Goal: Information Seeking & Learning: Learn about a topic

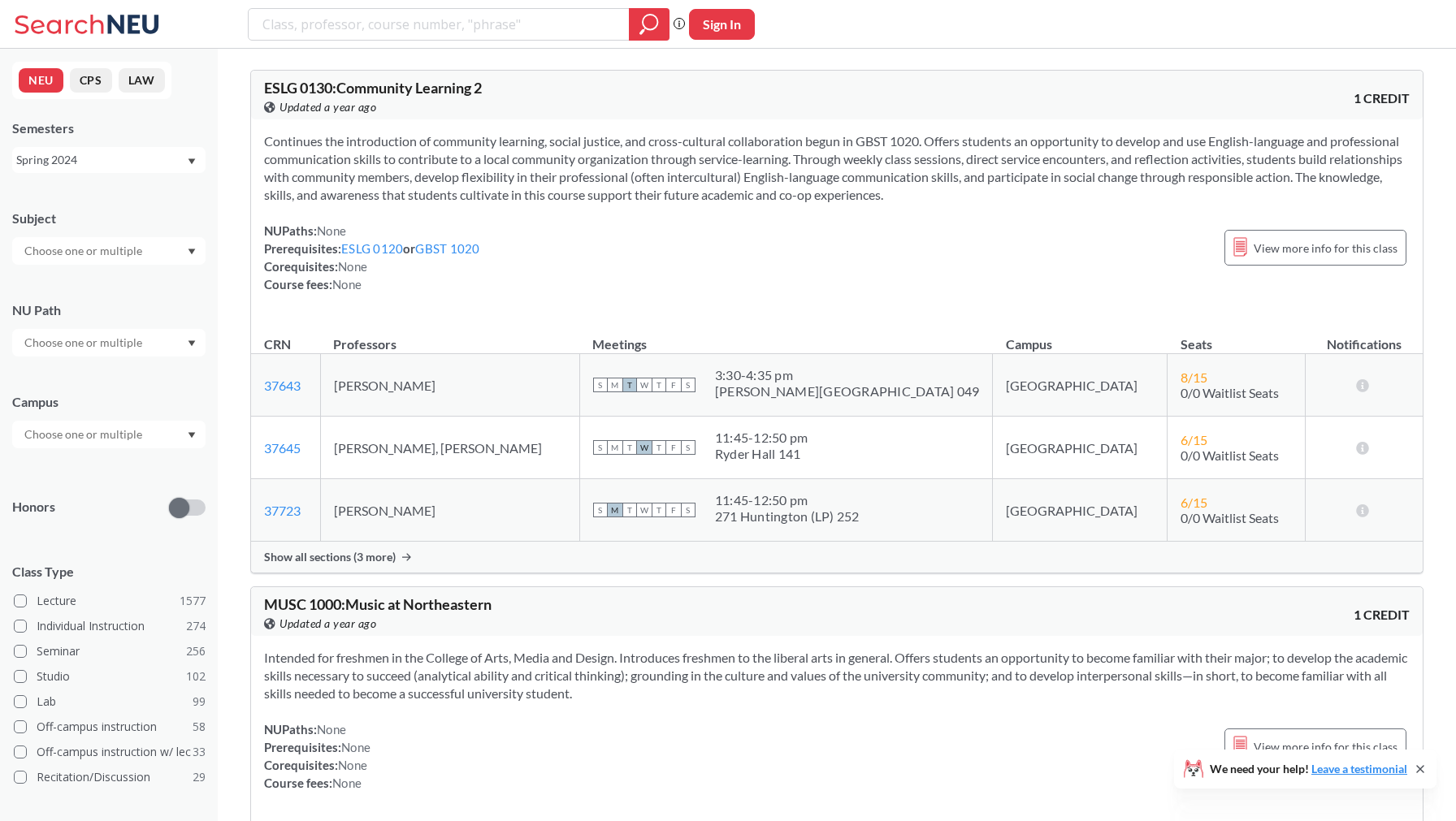
scroll to position [3, 0]
click at [158, 162] on div "Spring 2024" at bounding box center [101, 160] width 170 height 18
click at [150, 187] on div "Fall 2025" at bounding box center [113, 195] width 184 height 18
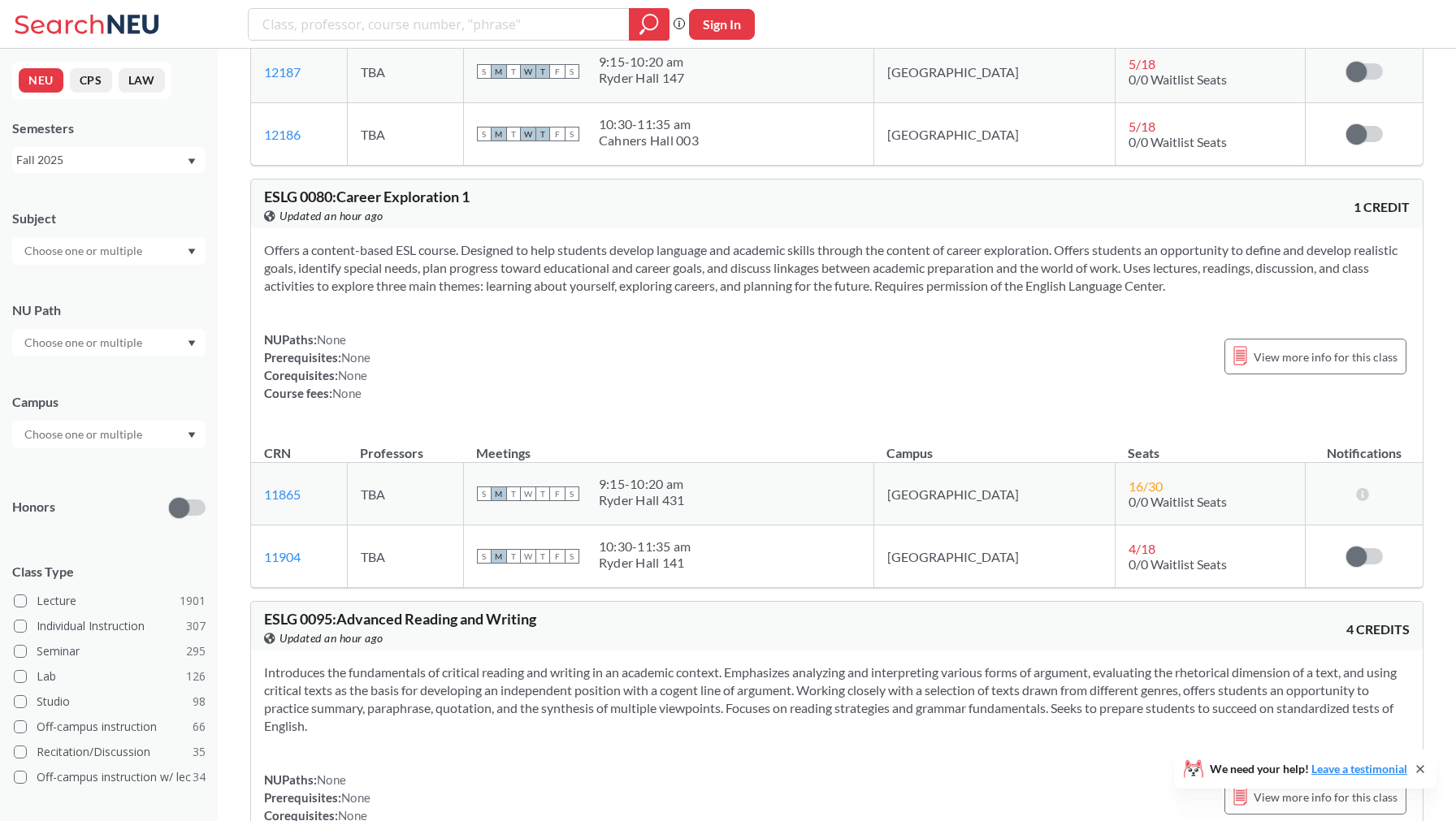
scroll to position [1224, 0]
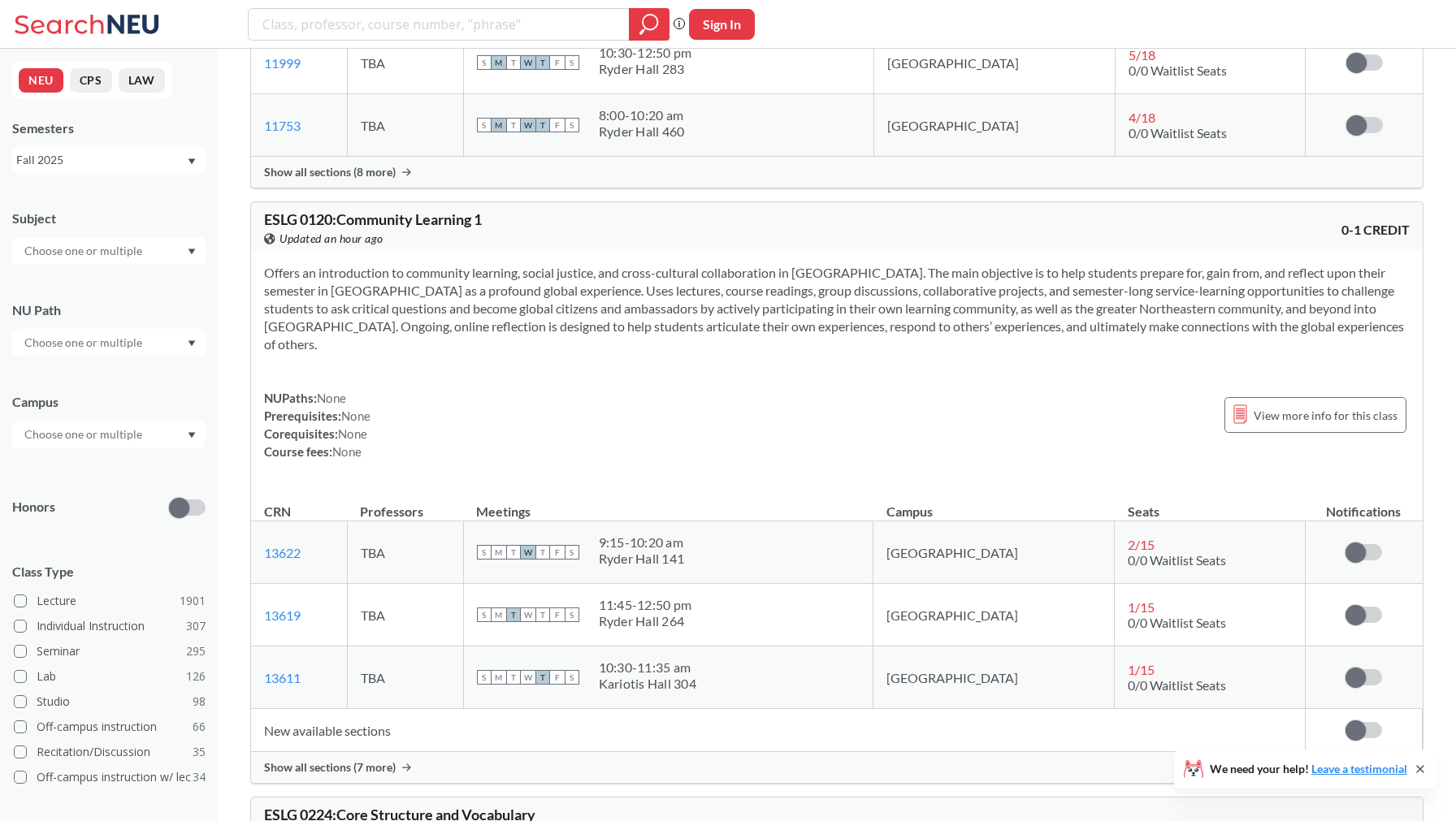
click at [58, 253] on input "text" at bounding box center [84, 251] width 136 height 19
click at [338, 22] on input "search" at bounding box center [439, 24] width 357 height 28
type input "2310"
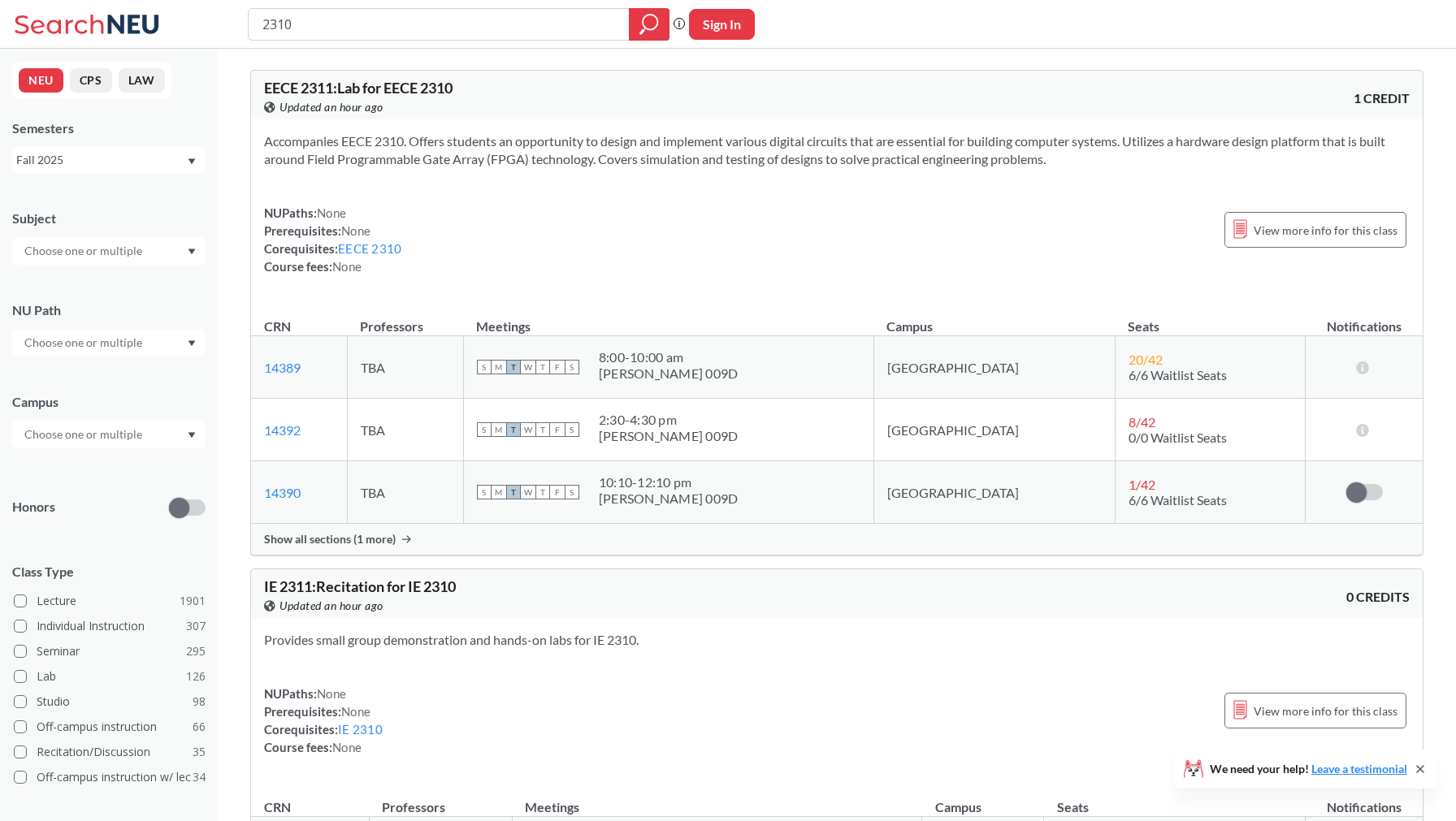
click at [380, 540] on span "Show all sections (1 more)" at bounding box center [329, 538] width 131 height 14
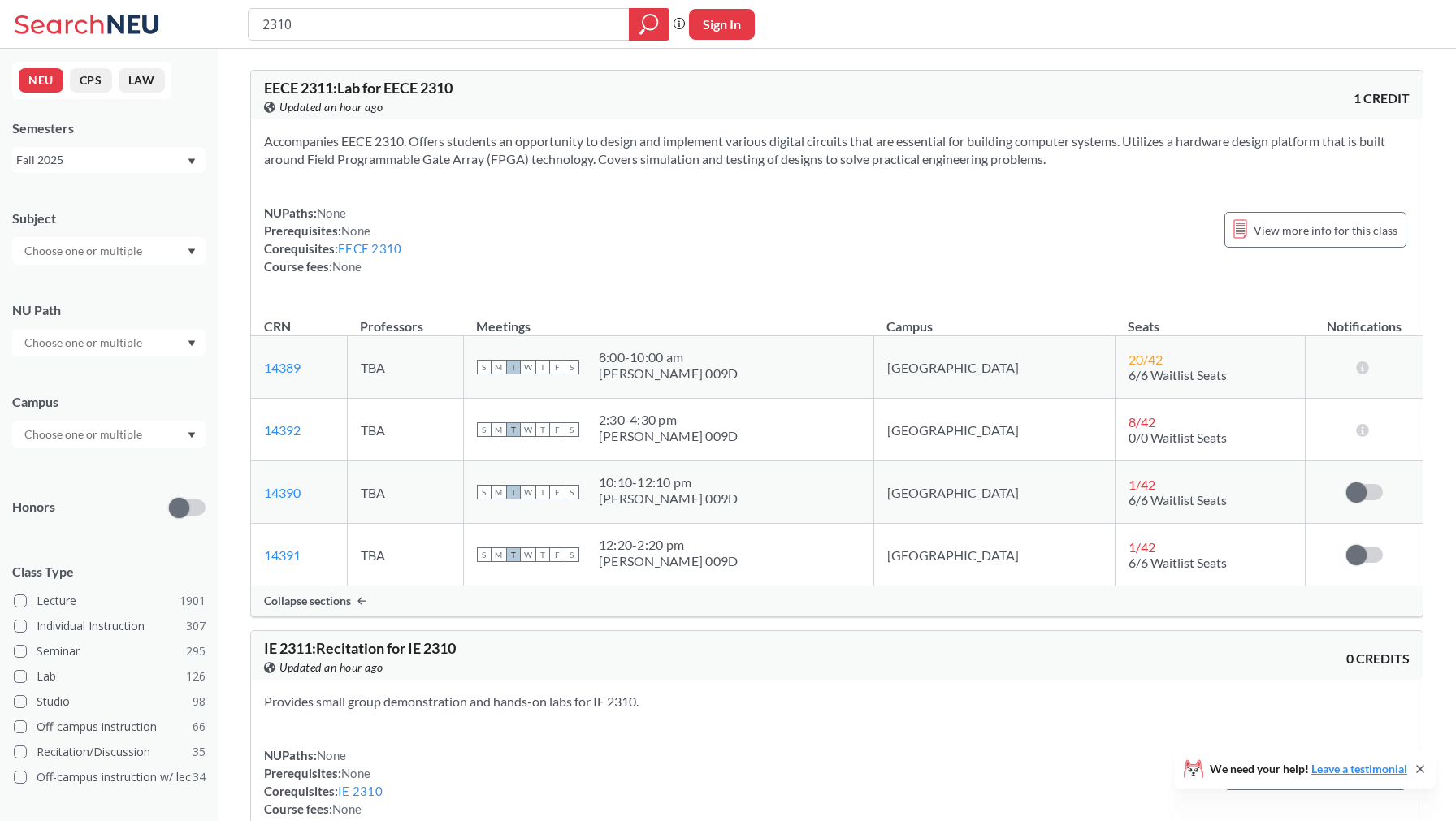
click at [117, 258] on input "text" at bounding box center [84, 251] width 136 height 19
click at [100, 288] on p "Computer Science" at bounding box center [113, 296] width 184 height 16
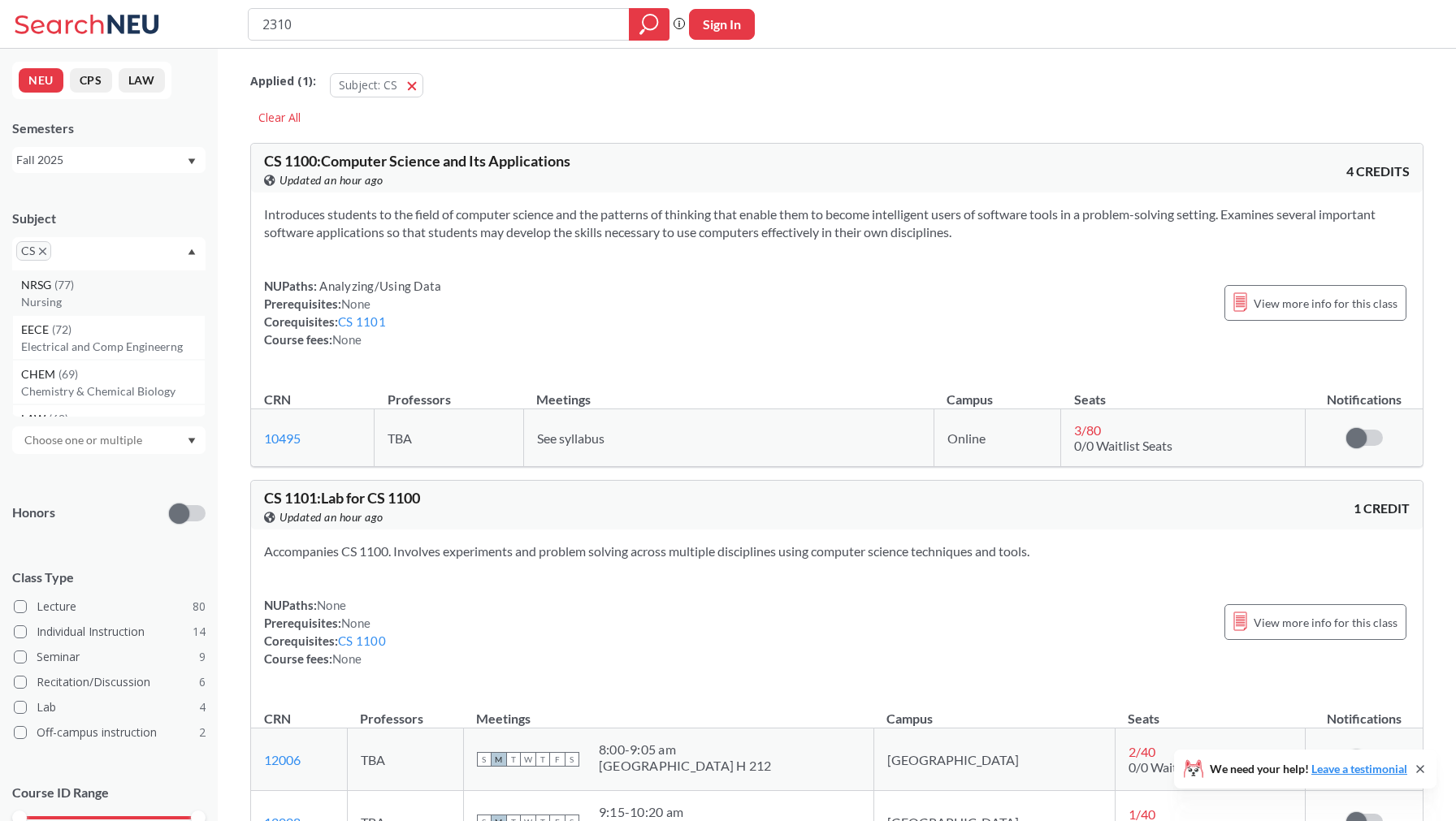
scroll to position [8, 0]
click at [95, 324] on div "EECE ( 72 )" at bounding box center [113, 321] width 184 height 18
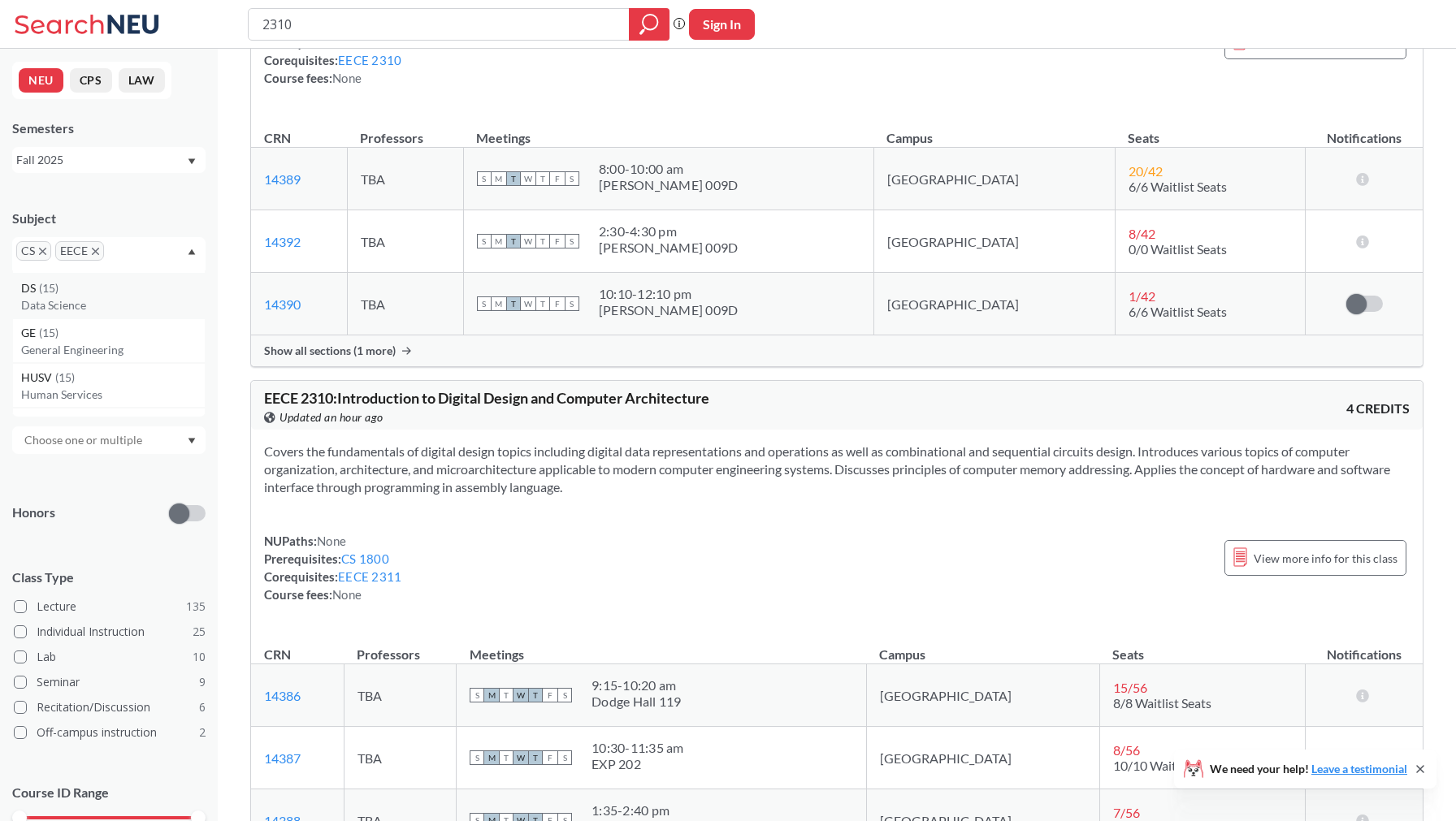
scroll to position [2315, 0]
click at [137, 315] on p "Data Science" at bounding box center [113, 308] width 184 height 16
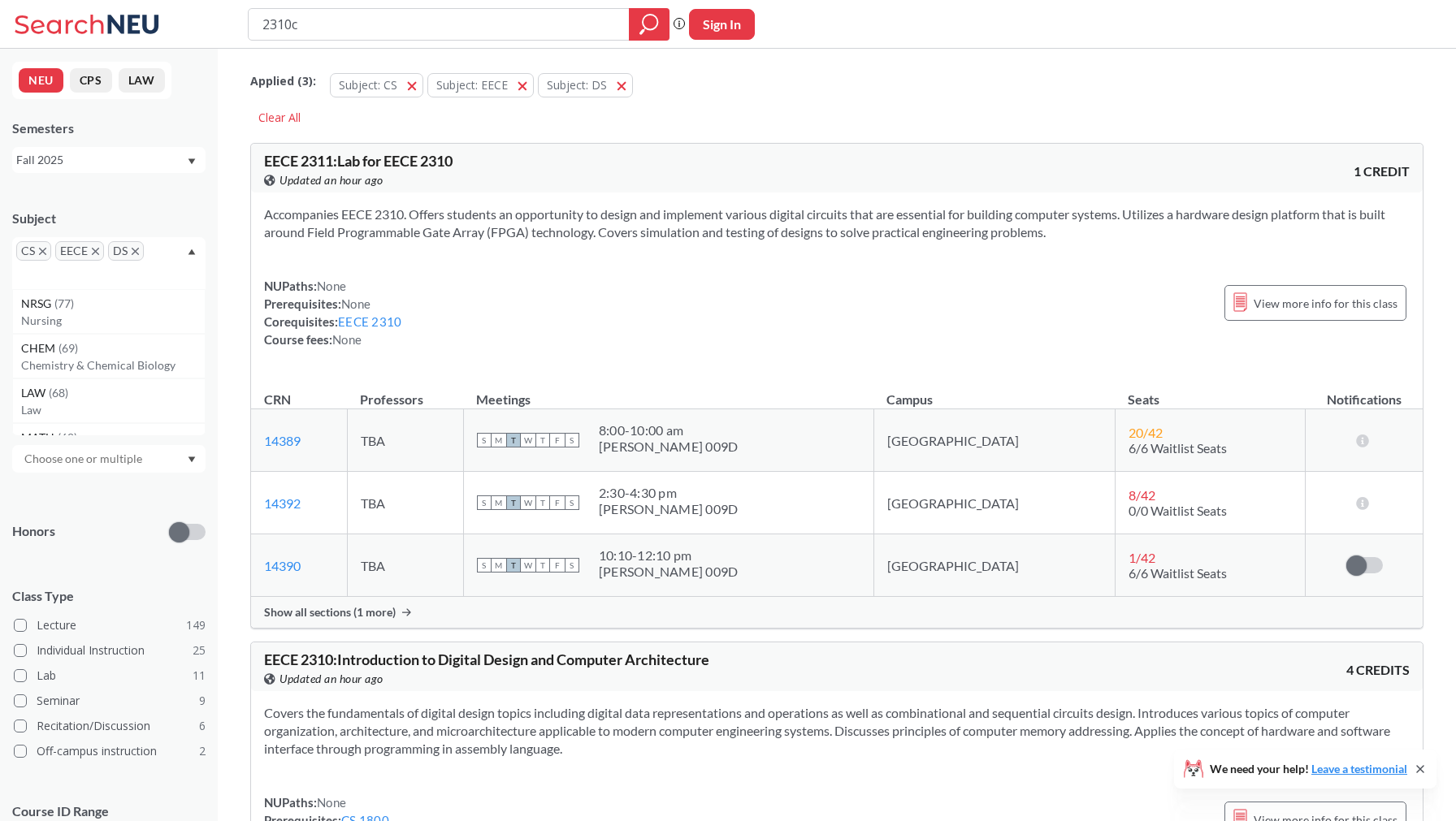
type input "2310"
click at [164, 246] on div "CS EECE DS" at bounding box center [109, 262] width 194 height 52
click at [161, 253] on div "CS EECE DS" at bounding box center [109, 262] width 194 height 52
click at [390, 14] on input "2310" at bounding box center [439, 24] width 357 height 28
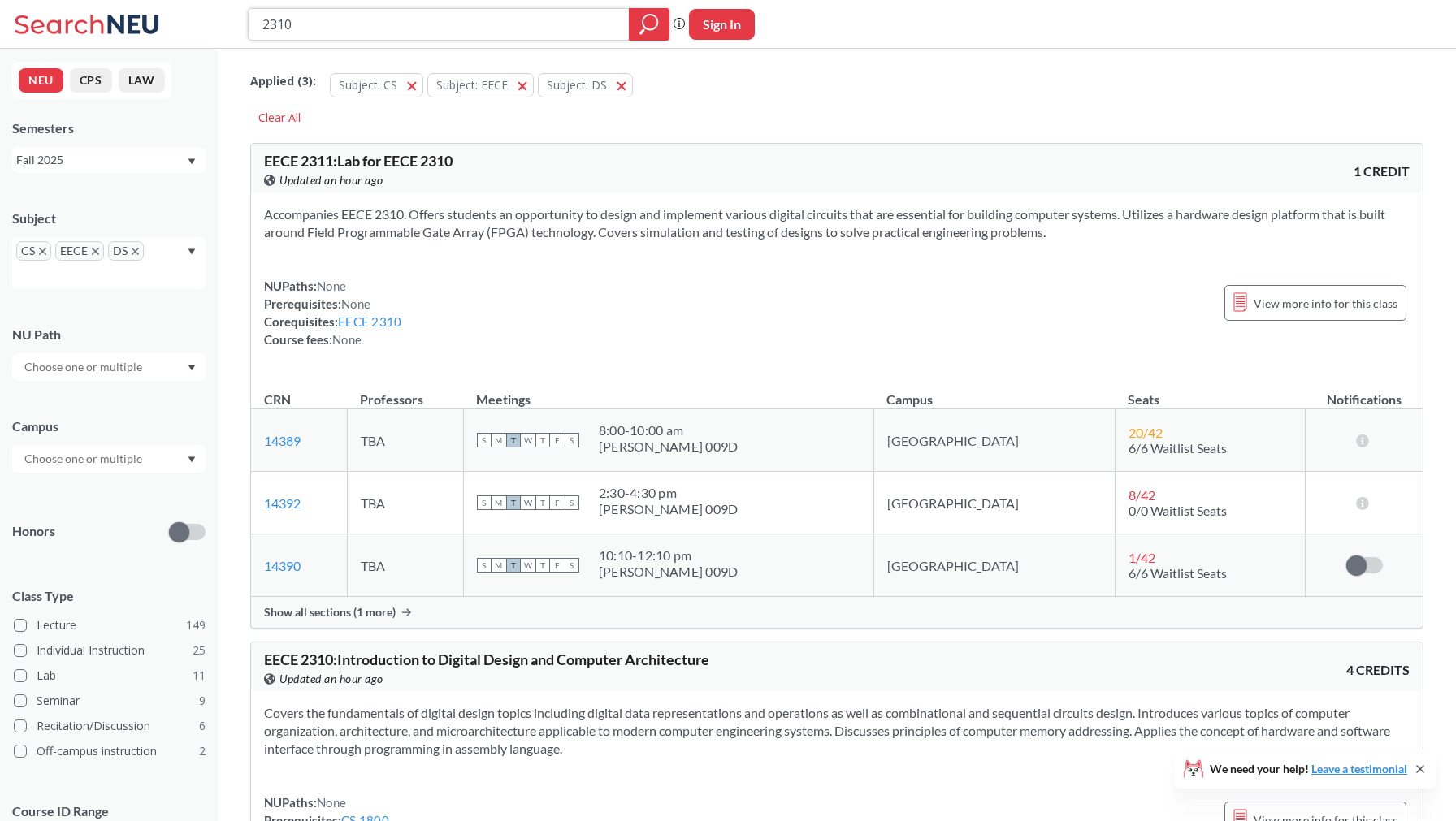
click at [390, 14] on input "2310" at bounding box center [439, 24] width 357 height 28
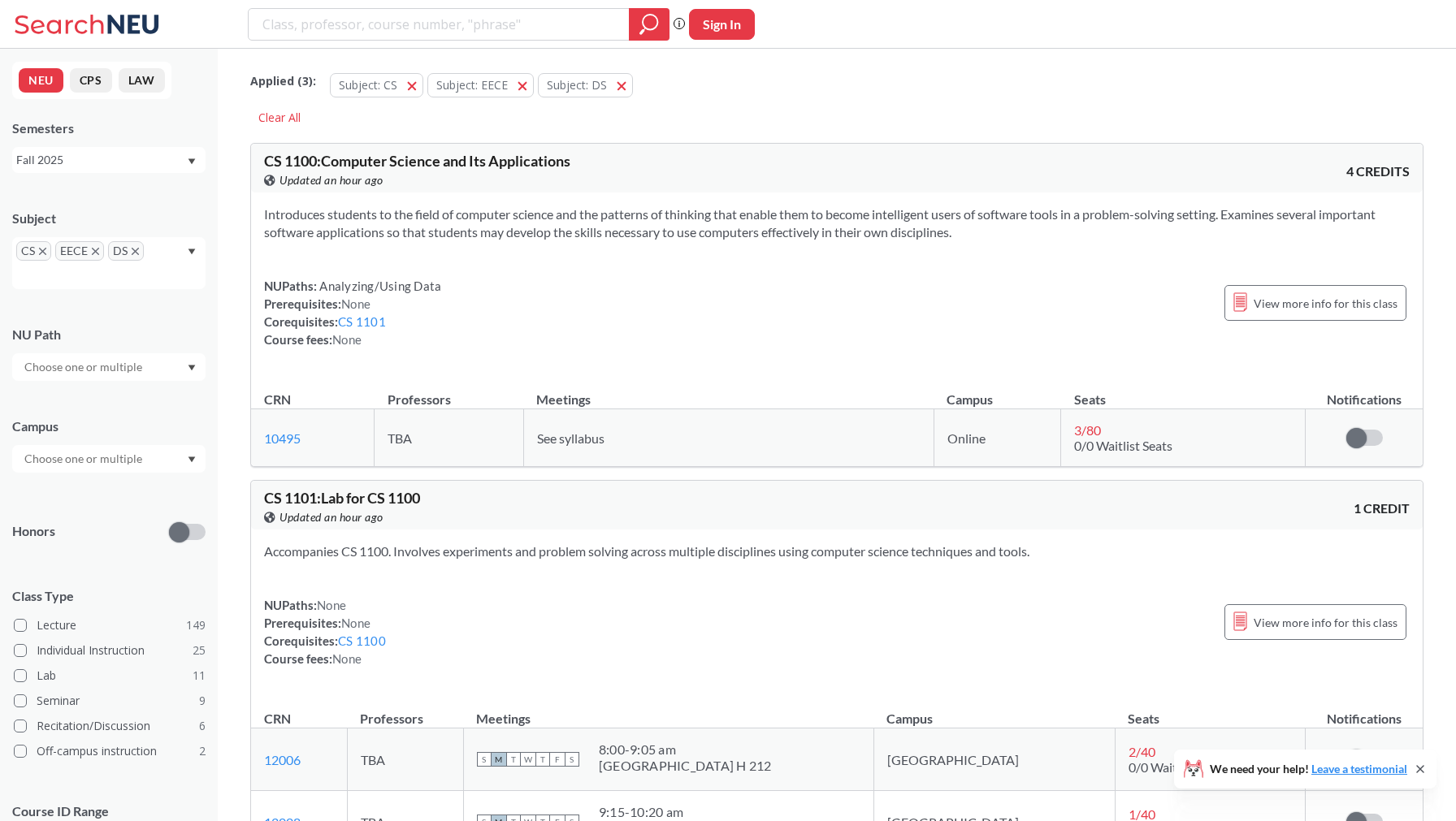
click at [178, 274] on div "CS EECE DS" at bounding box center [109, 262] width 194 height 52
click at [90, 279] on div "CS EECE DS" at bounding box center [109, 262] width 194 height 52
click at [90, 280] on div "CS EECE DS" at bounding box center [109, 262] width 194 height 52
click at [78, 503] on div "Honors" at bounding box center [109, 521] width 194 height 57
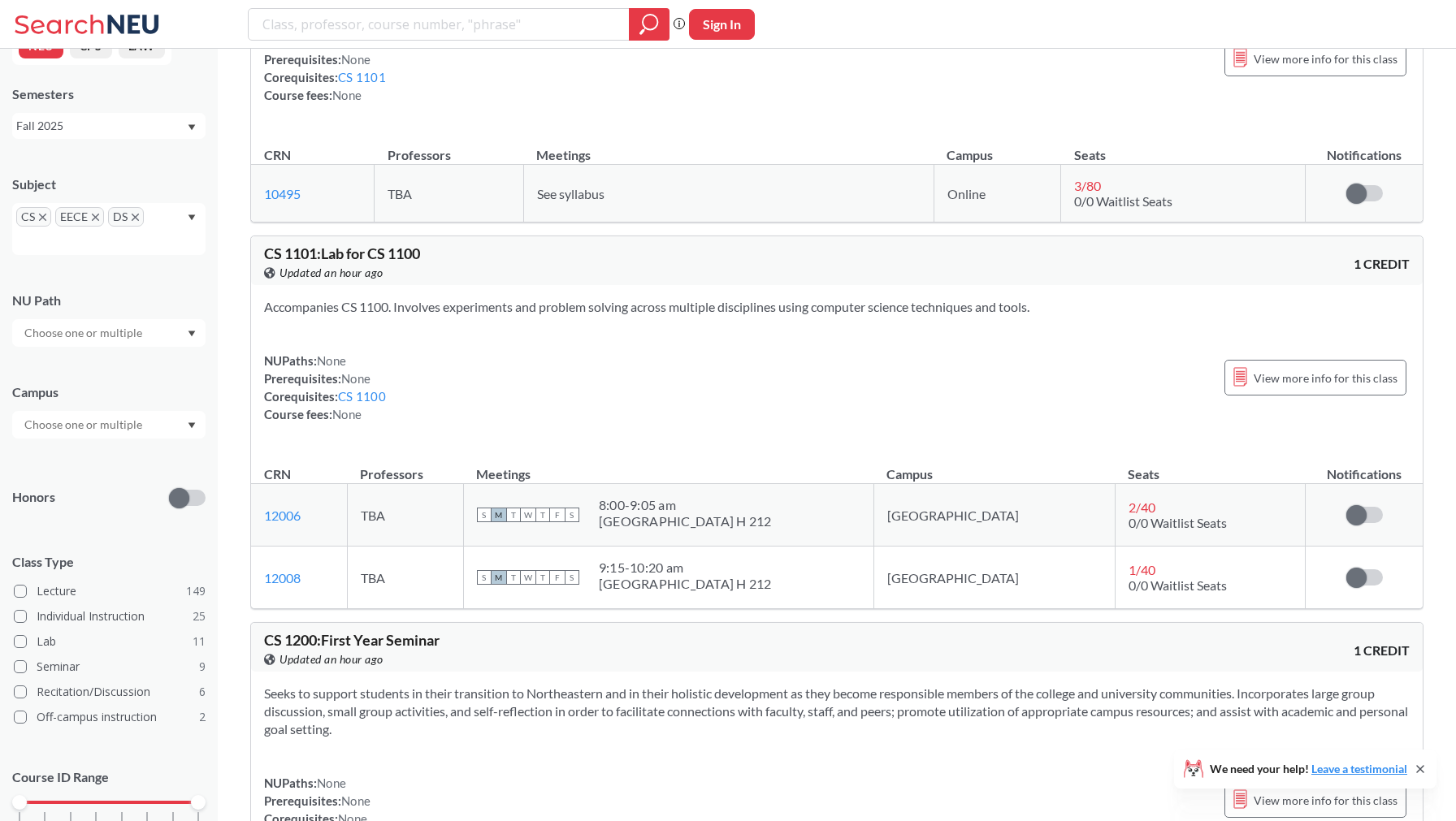
scroll to position [0, 0]
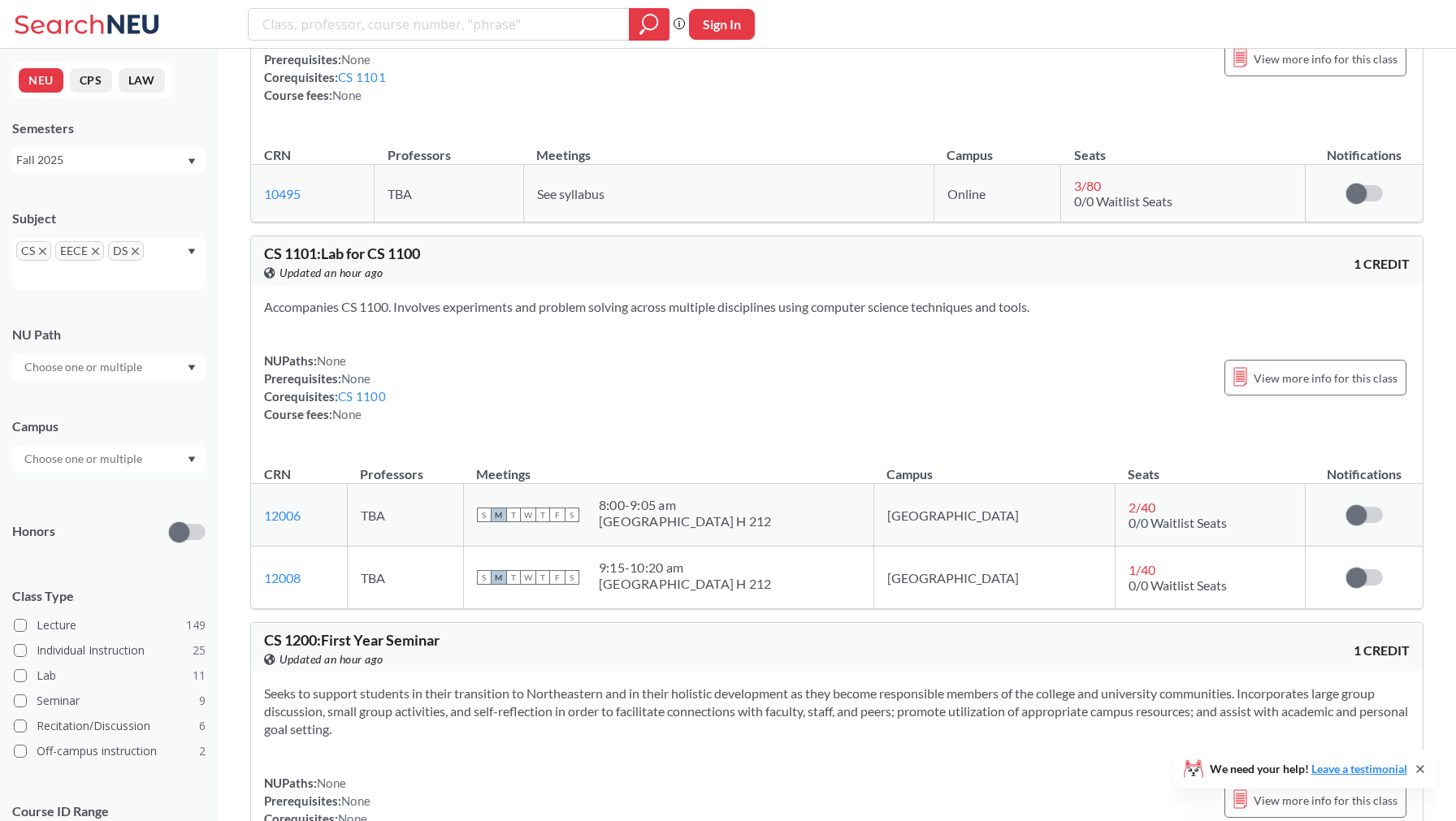
click at [104, 457] on input "text" at bounding box center [84, 459] width 136 height 19
click at [86, 535] on div "Online ( 46 )" at bounding box center [113, 539] width 184 height 18
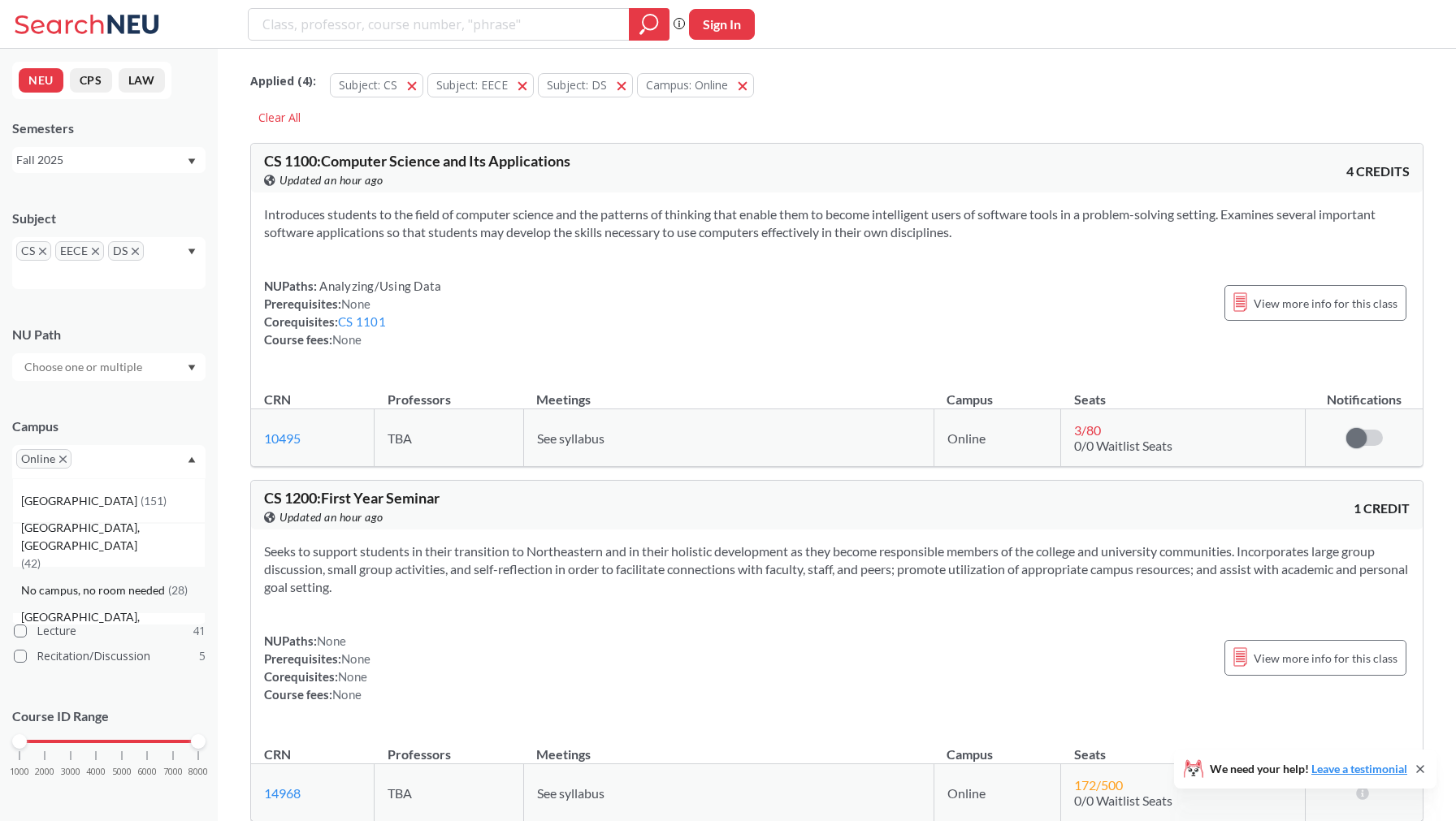
click at [148, 599] on div "No campus, no room needed ( 28 )" at bounding box center [109, 589] width 194 height 45
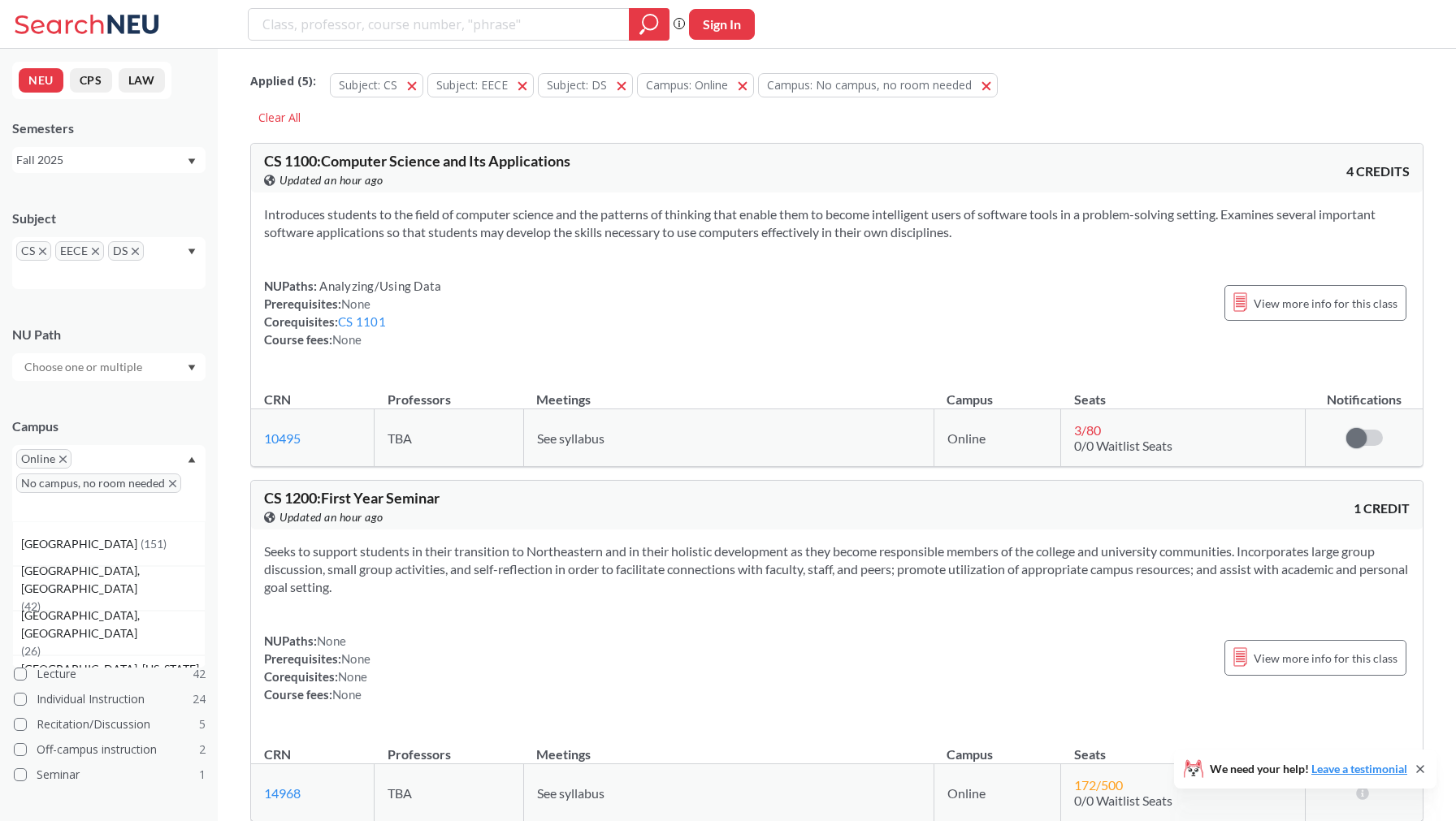
click at [597, 332] on div "NUPaths: Analyzing/Using Data Prerequisites: None Corequisites: CS 1101 Course …" at bounding box center [836, 312] width 1145 height 72
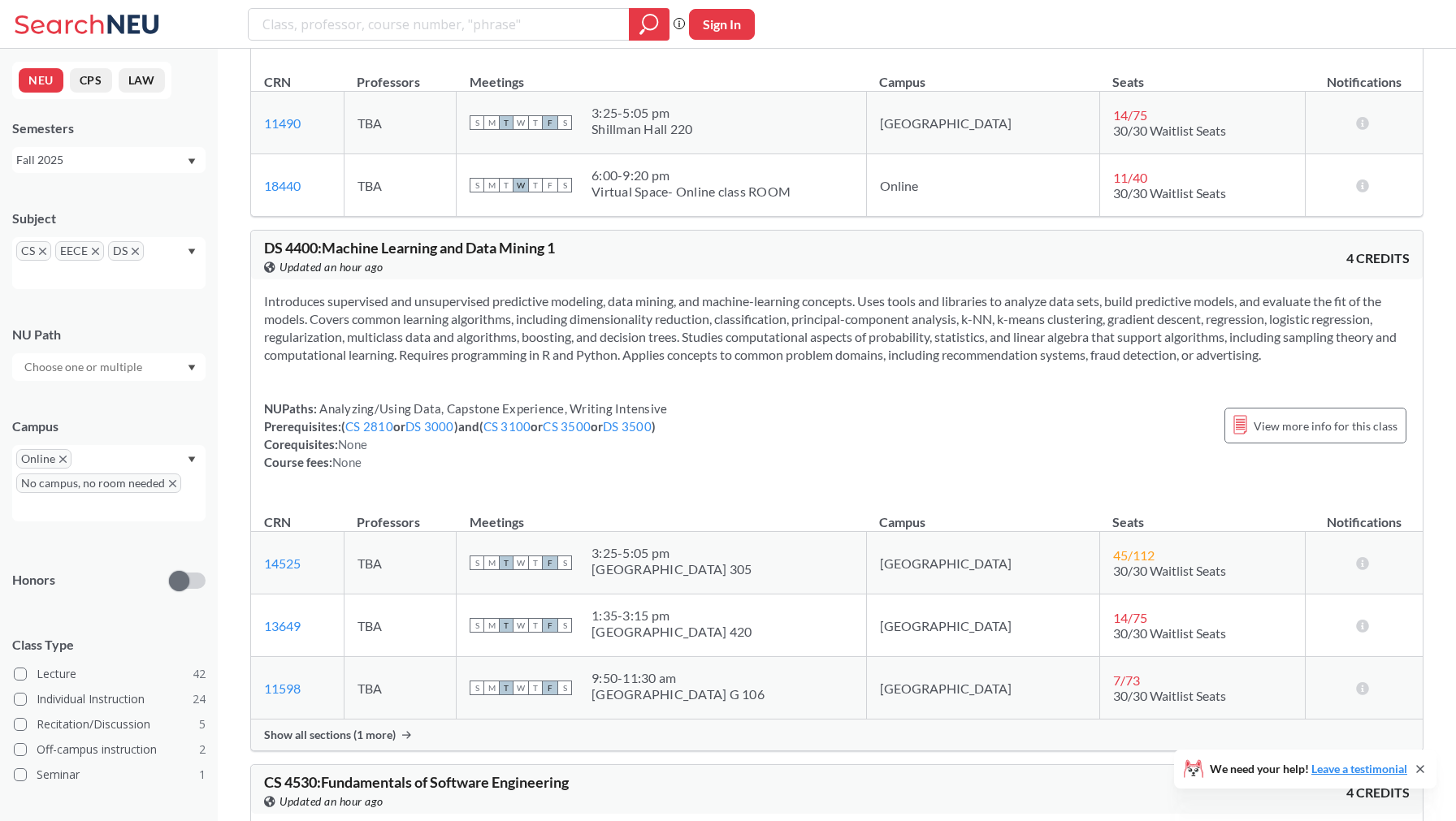
scroll to position [3868, 0]
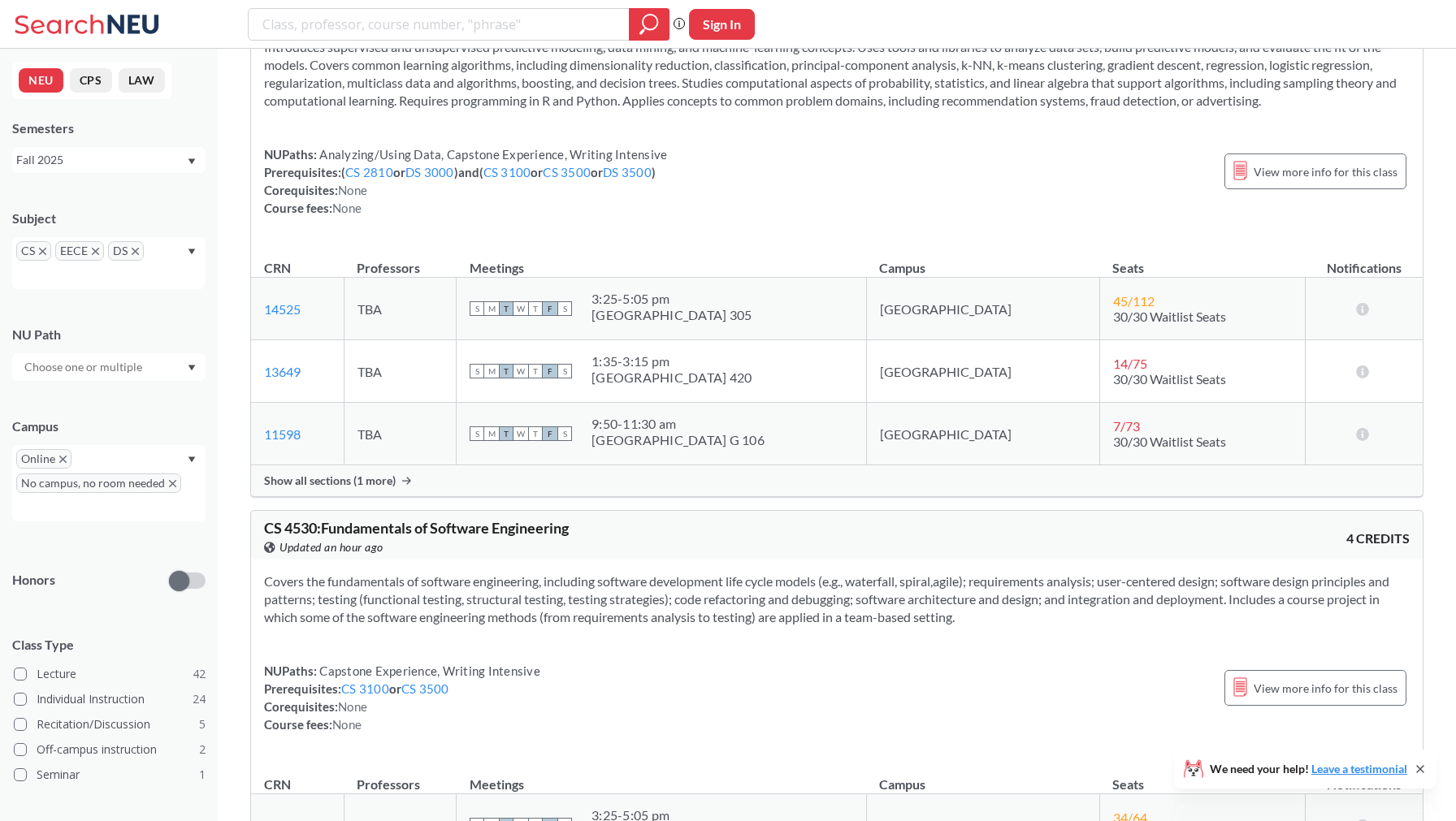
click at [394, 488] on span "Show all sections (1 more)" at bounding box center [329, 480] width 131 height 14
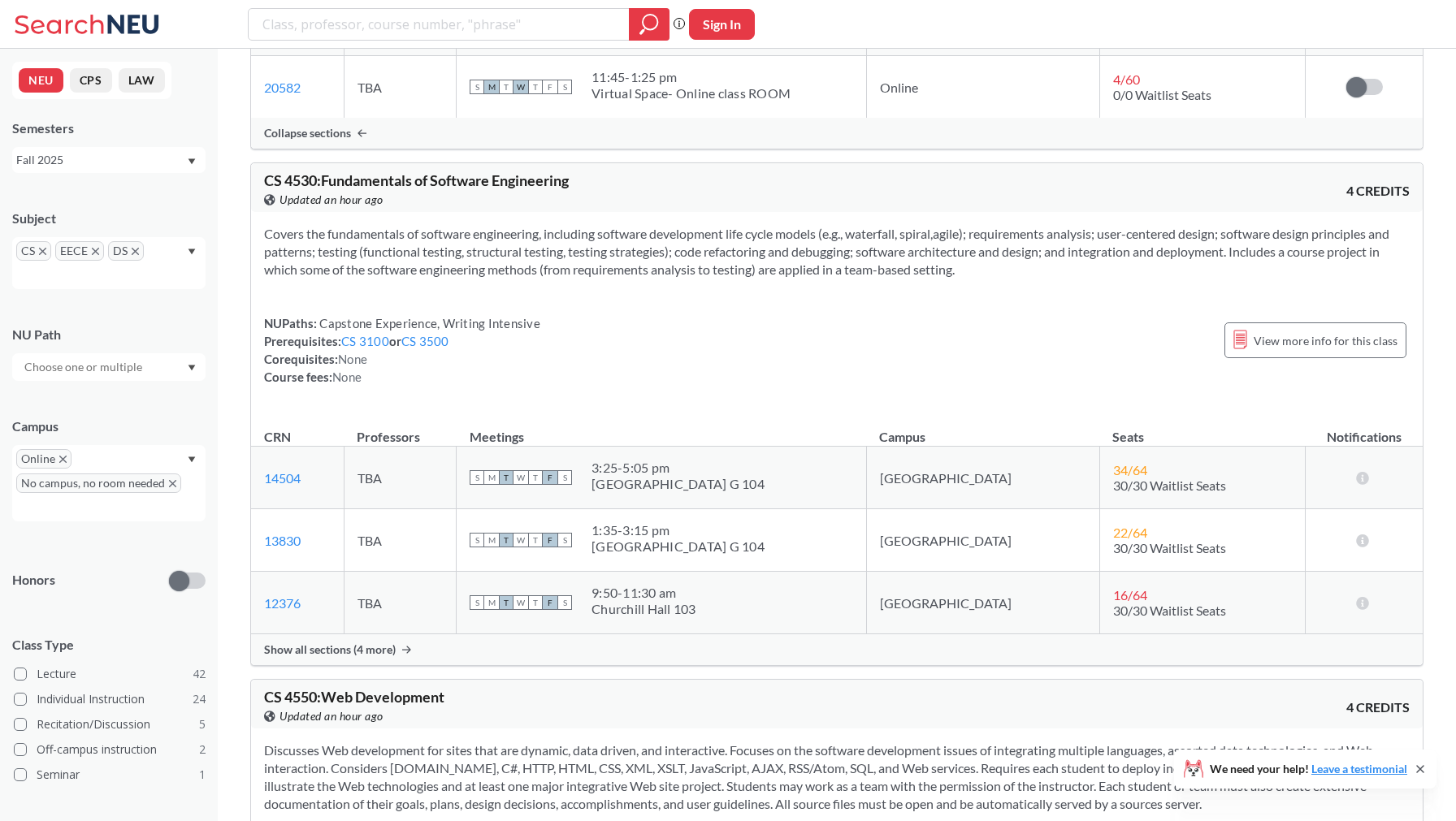
scroll to position [4342, 0]
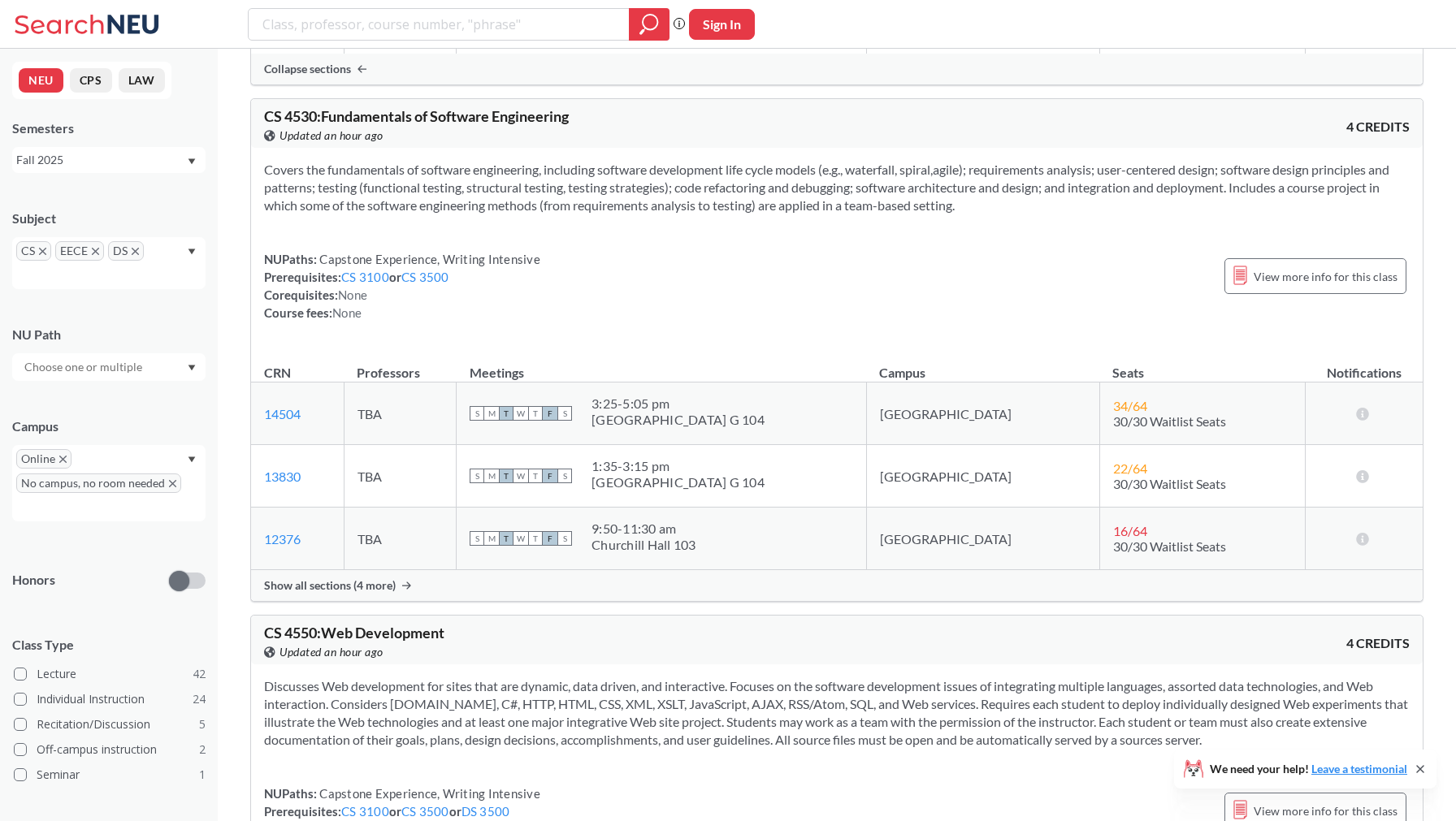
click at [327, 593] on span "Show all sections (4 more)" at bounding box center [329, 584] width 131 height 14
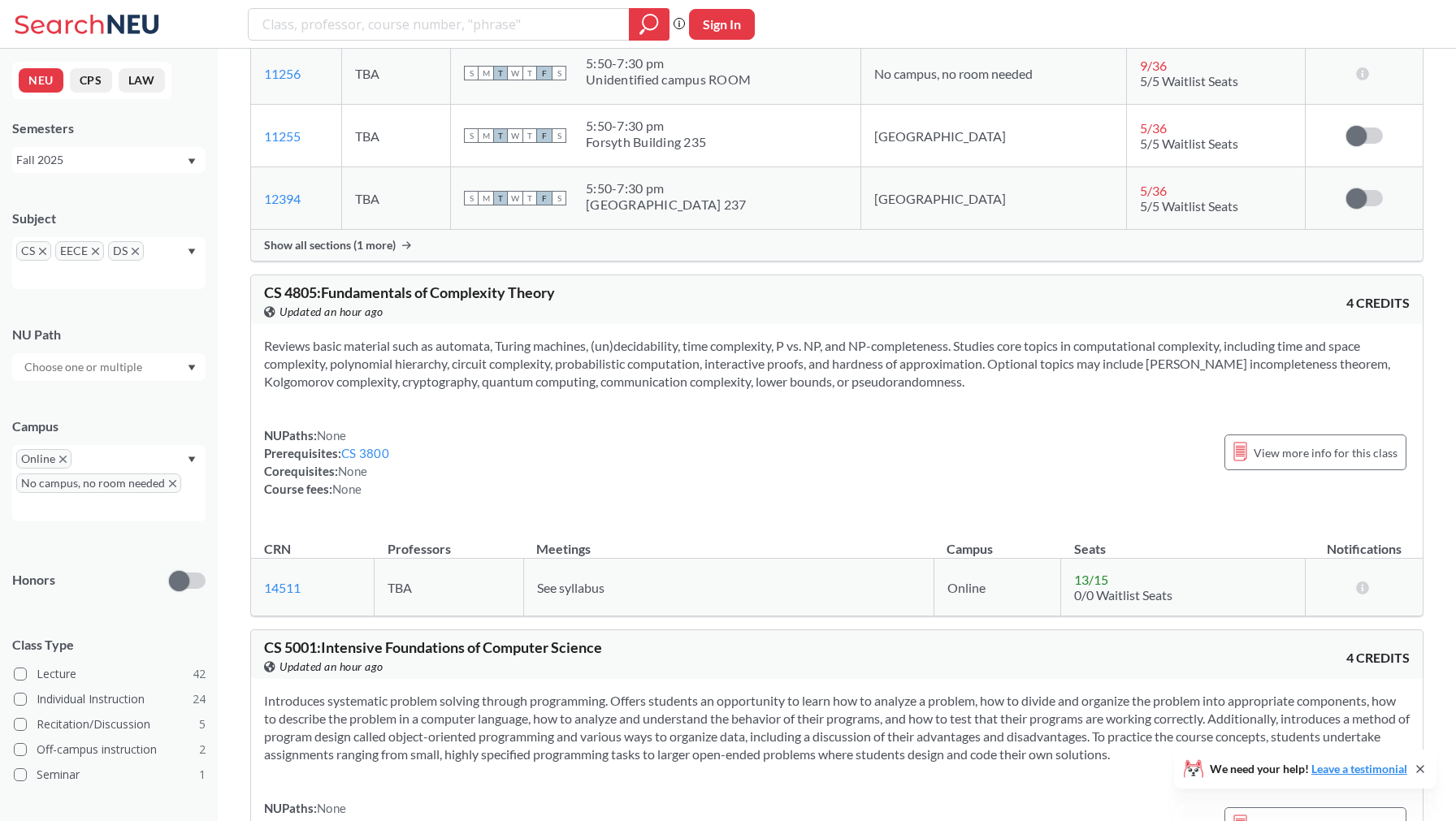
scroll to position [5902, 0]
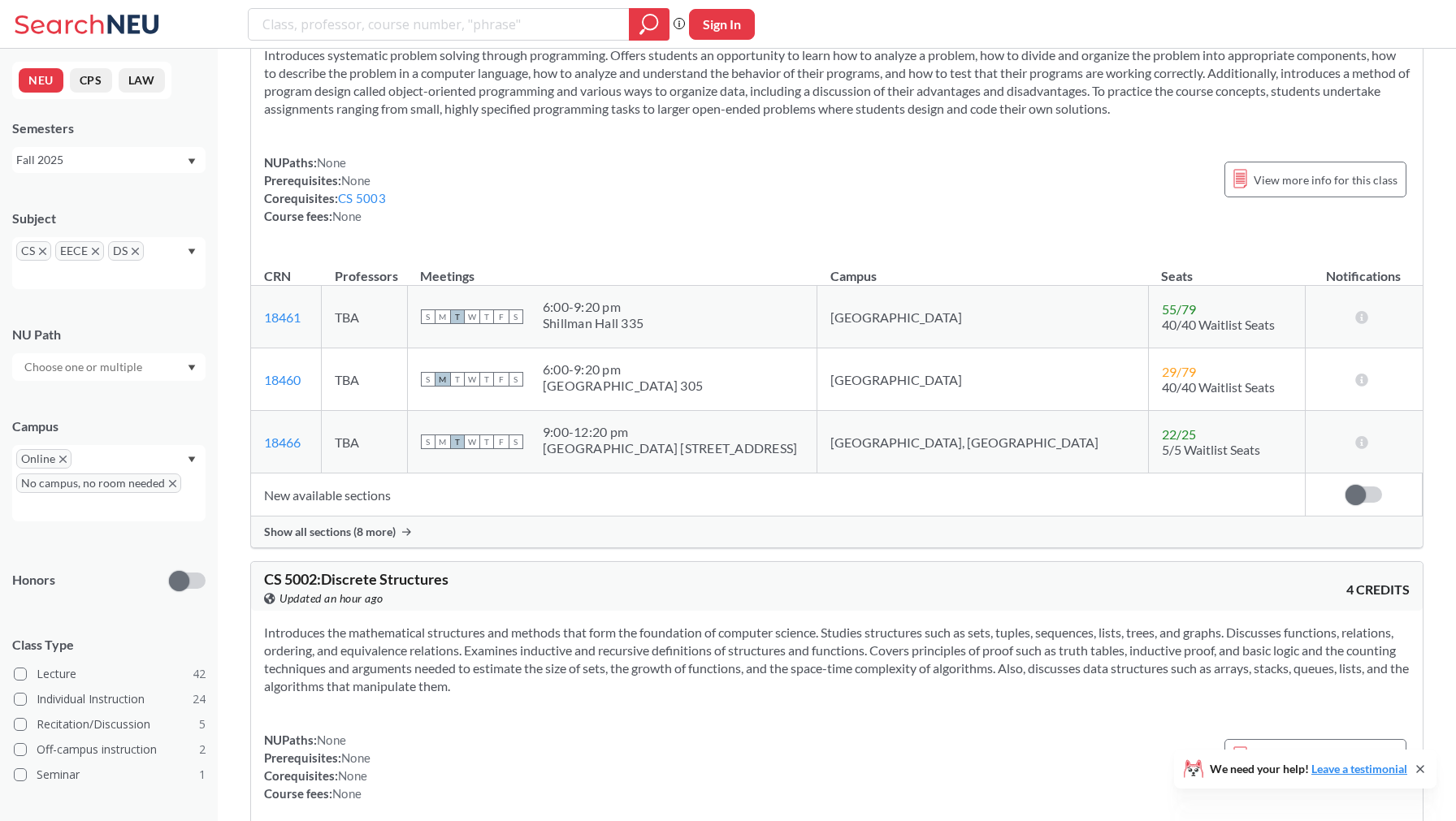
click at [352, 547] on div "Show all sections (8 more)" at bounding box center [837, 532] width 1171 height 31
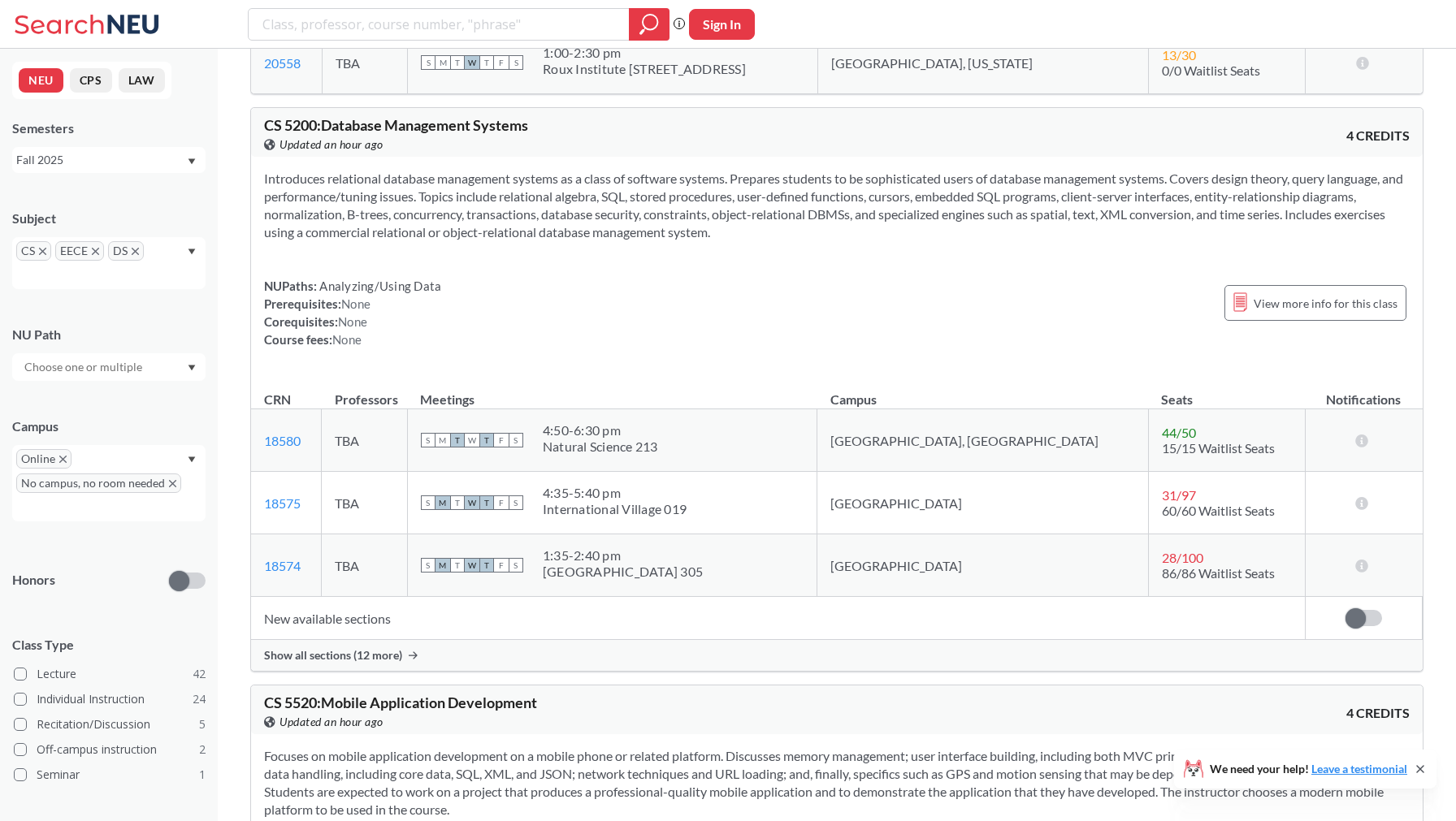
scroll to position [12790, 0]
click at [347, 650] on span "Show all sections (12 more)" at bounding box center [333, 656] width 138 height 14
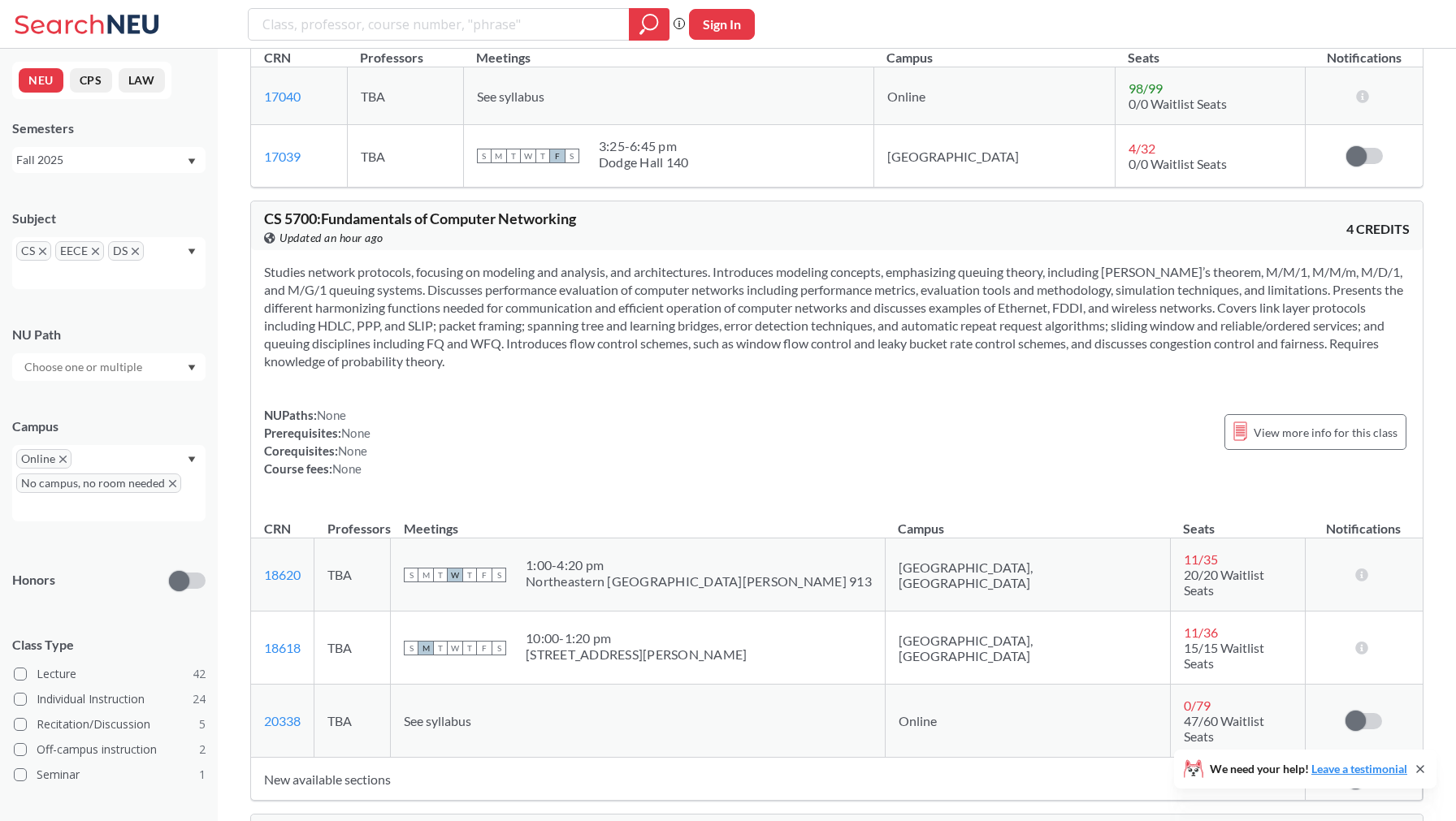
scroll to position [17854, 0]
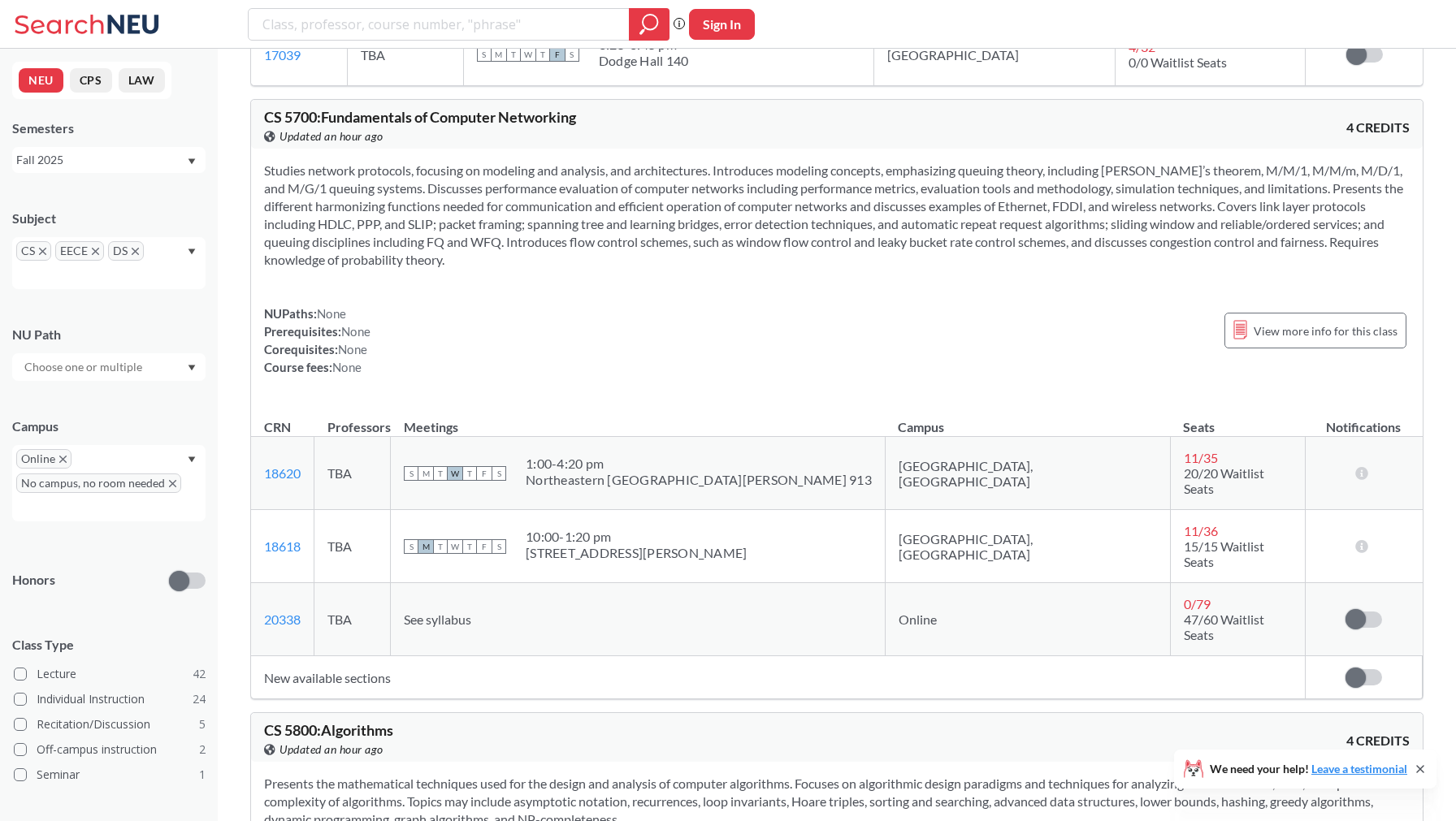
click at [178, 454] on div "Online No campus, no room needed" at bounding box center [109, 483] width 194 height 77
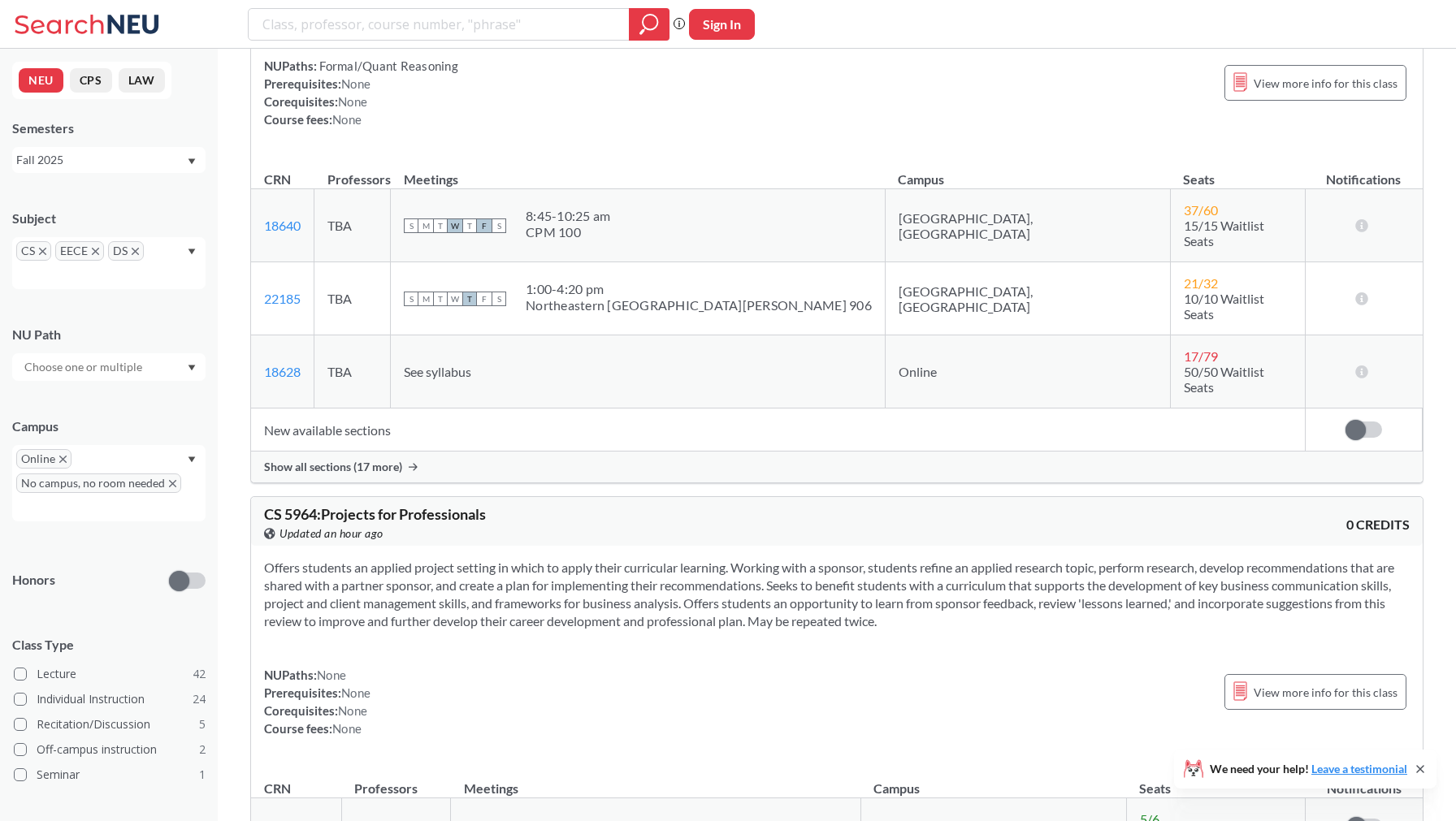
scroll to position [18660, 0]
click at [188, 460] on icon "Dropdown arrow" at bounding box center [192, 459] width 8 height 7
click at [126, 532] on div "Boston ( 151 )" at bounding box center [109, 543] width 194 height 45
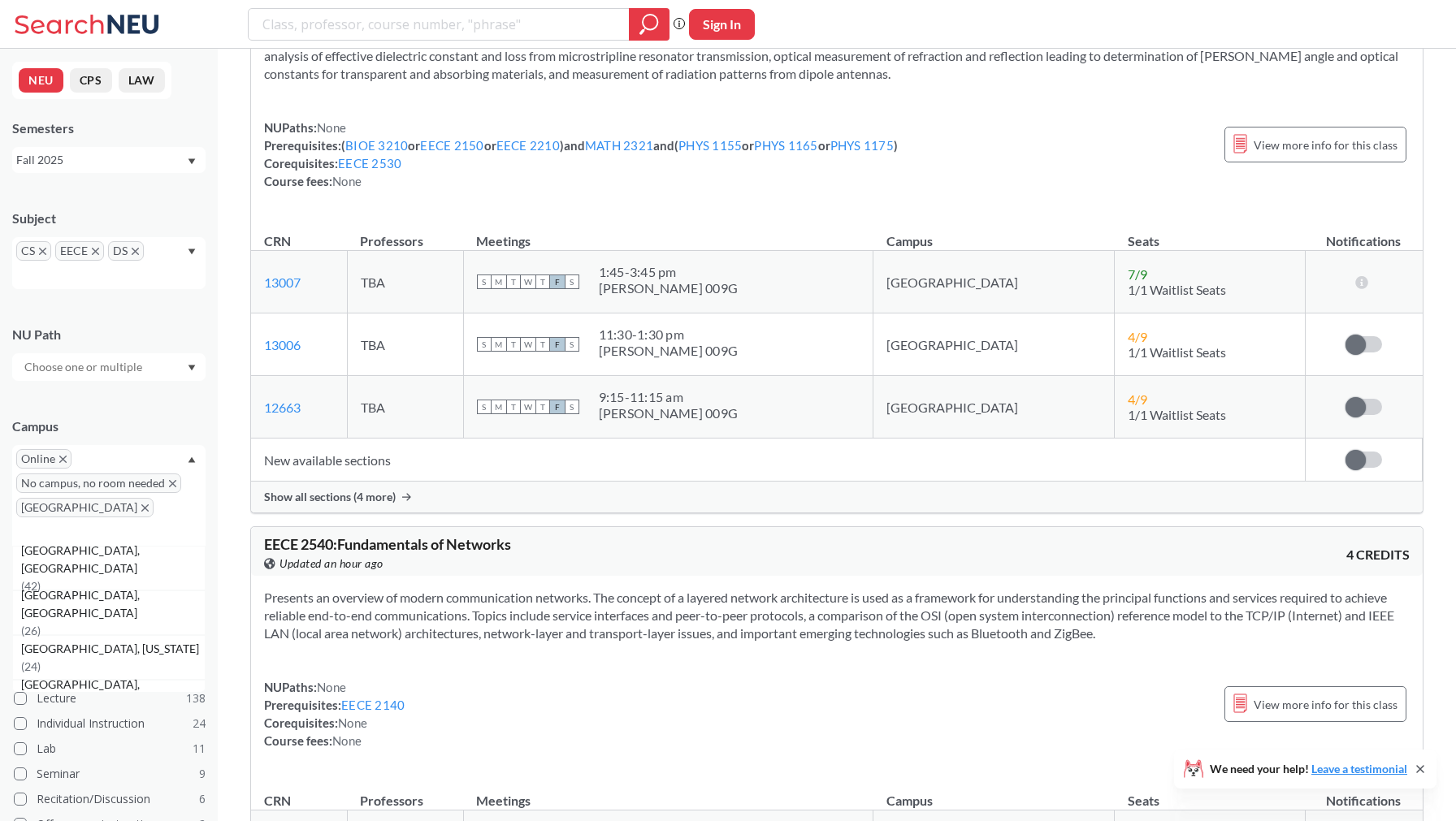
scroll to position [13783, 0]
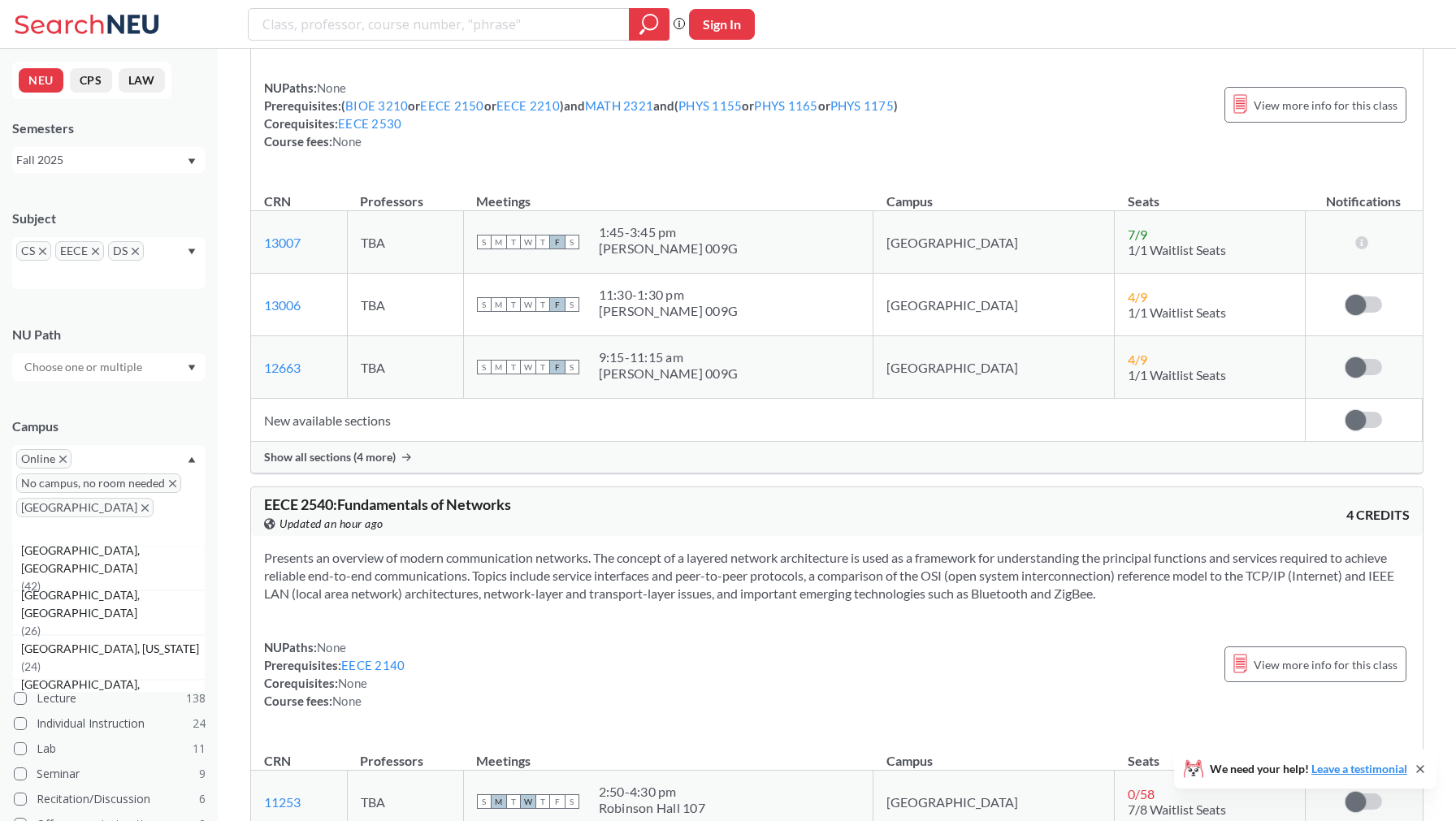
click at [95, 251] on icon "X to remove pill" at bounding box center [96, 251] width 8 height 8
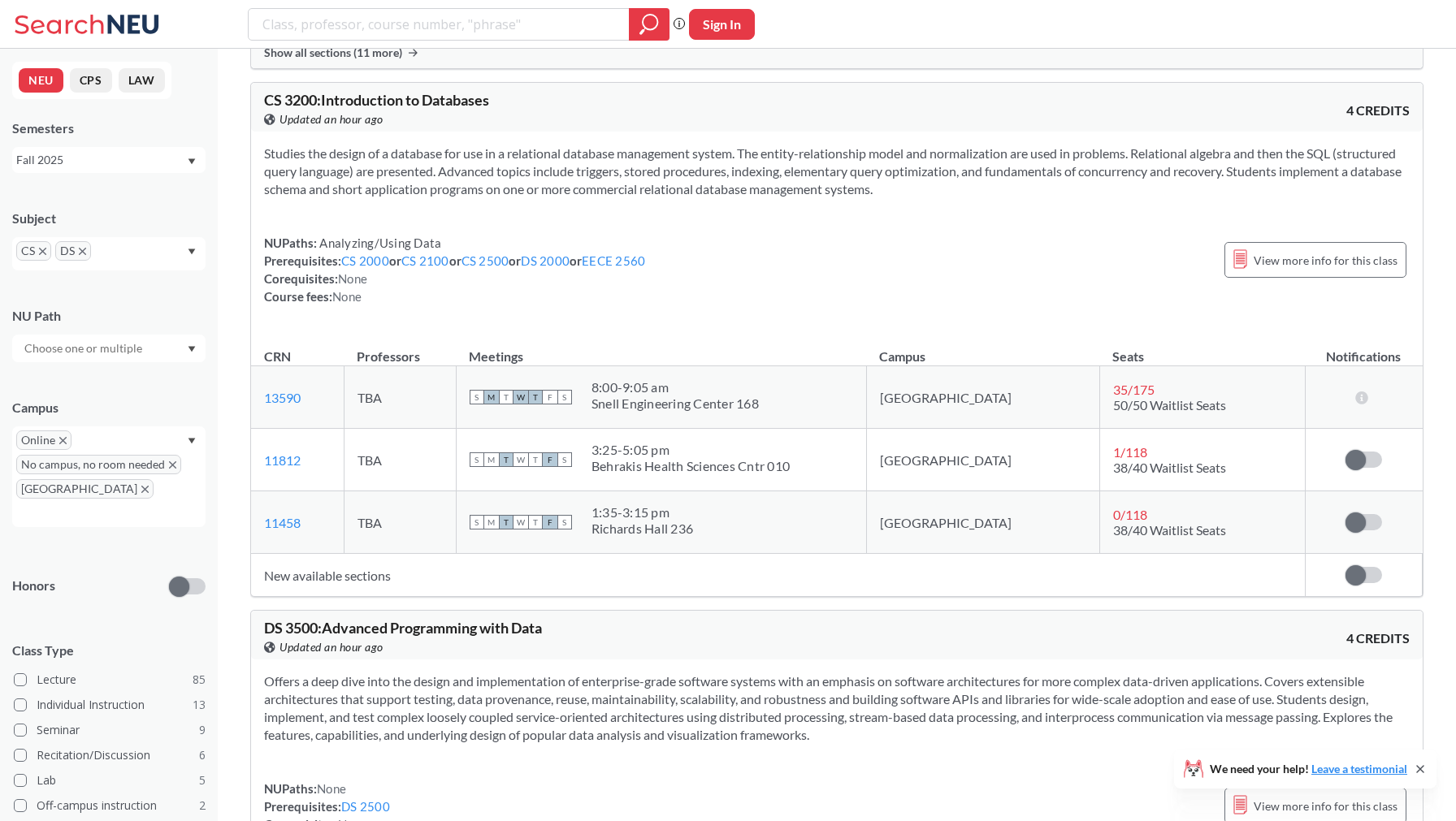
scroll to position [10269, 0]
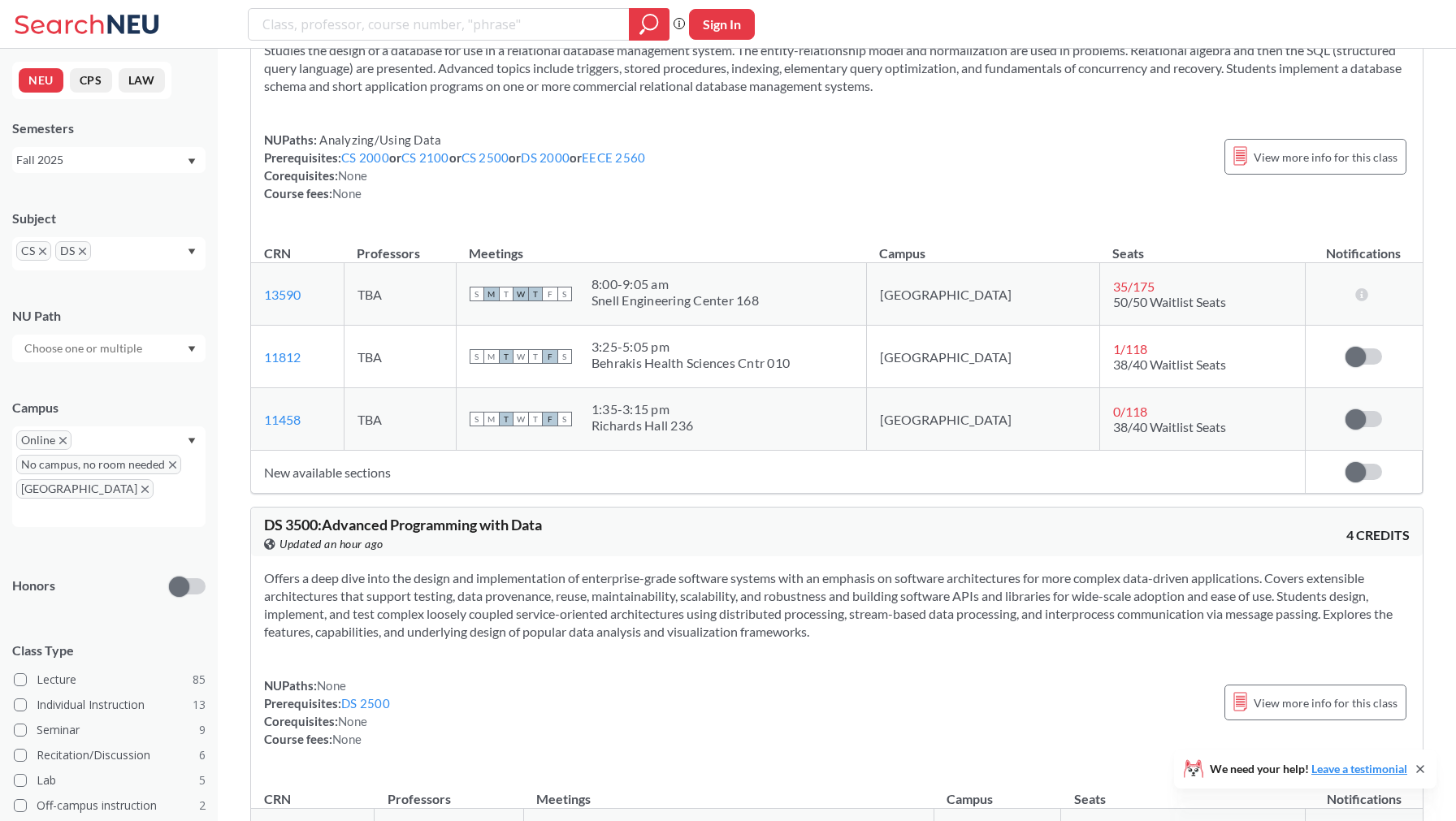
click at [374, 489] on td "New available sections" at bounding box center [777, 471] width 1053 height 43
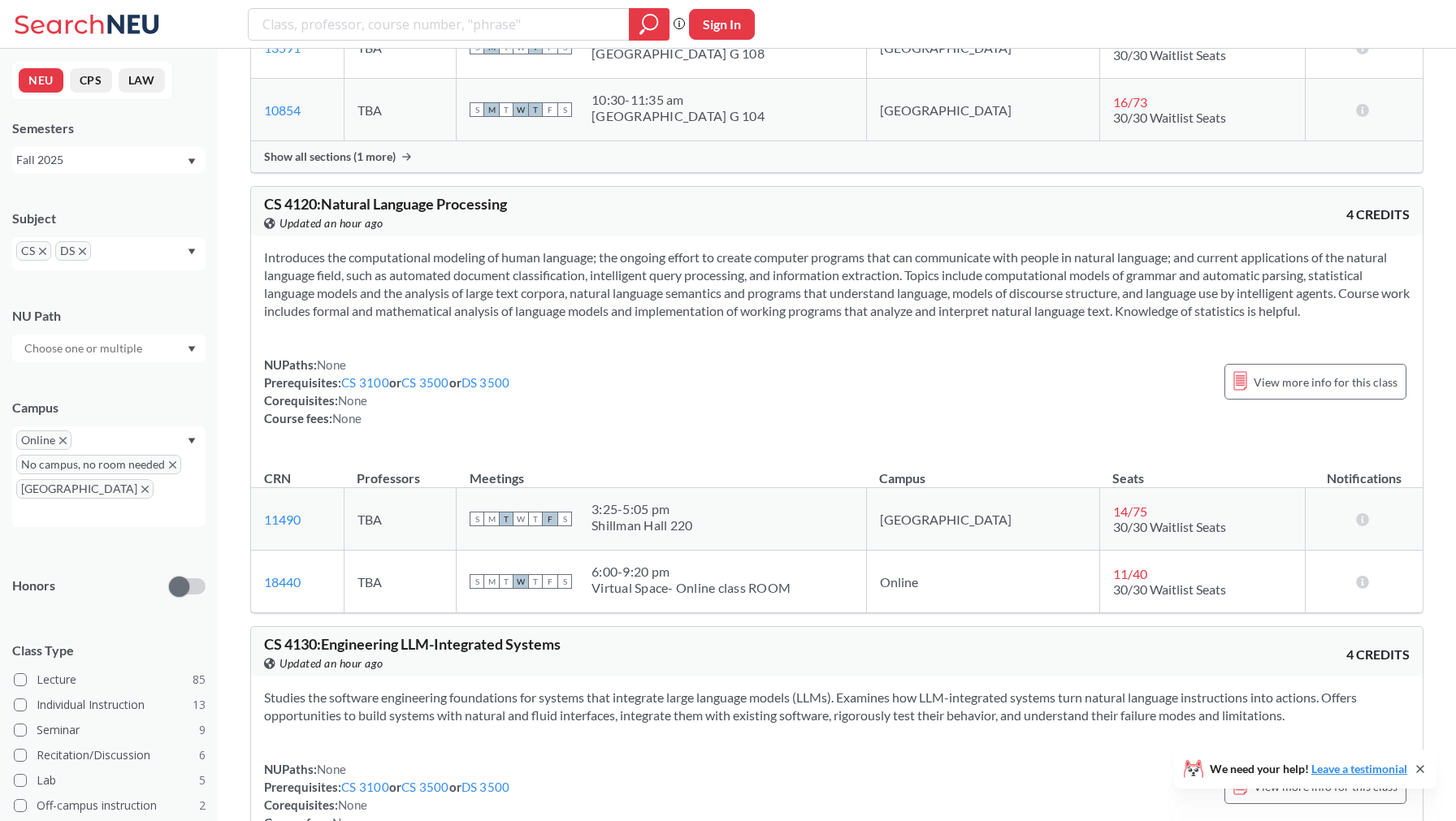
scroll to position [13751, 0]
click at [623, 321] on section "Introduces the computational modeling of human language; the ongoing effort to …" at bounding box center [836, 285] width 1145 height 72
click at [566, 321] on section "Introduces the computational modeling of human language; the ongoing effort to …" at bounding box center [836, 285] width 1145 height 72
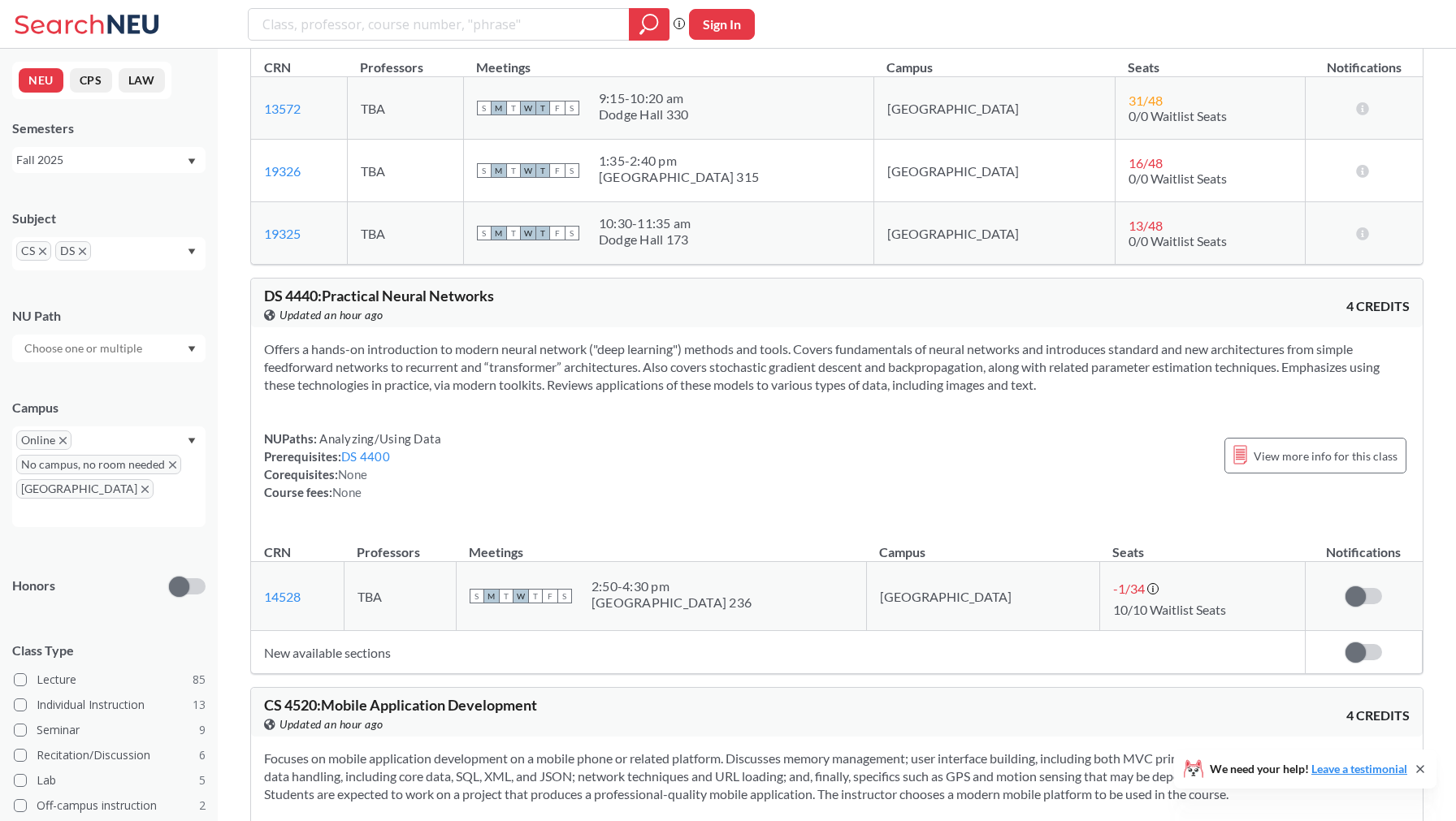
scroll to position [17584, 0]
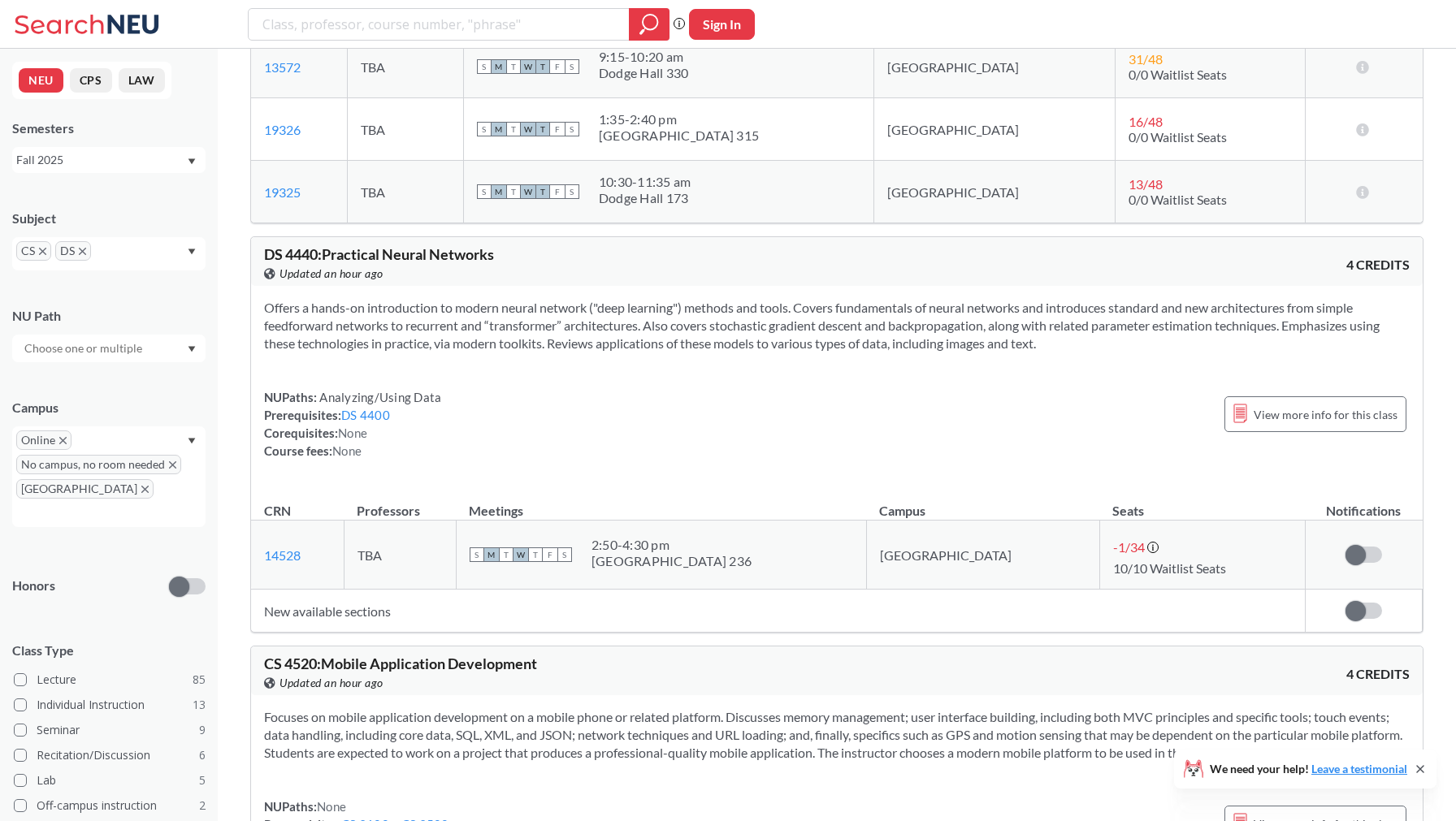
click at [45, 254] on icon "X to remove pill" at bounding box center [43, 251] width 8 height 8
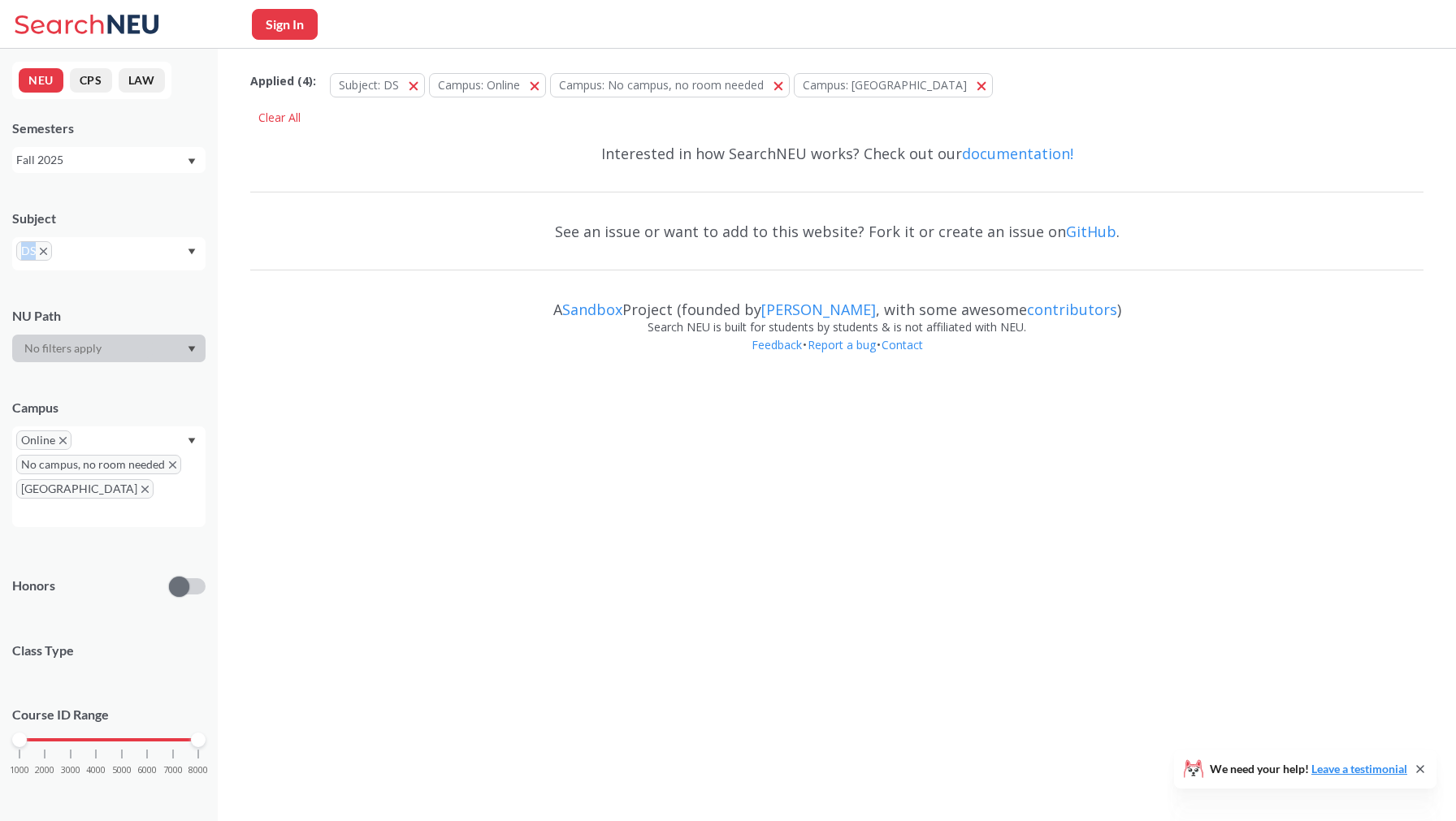
click at [45, 254] on icon "X to remove pill" at bounding box center [44, 251] width 8 height 8
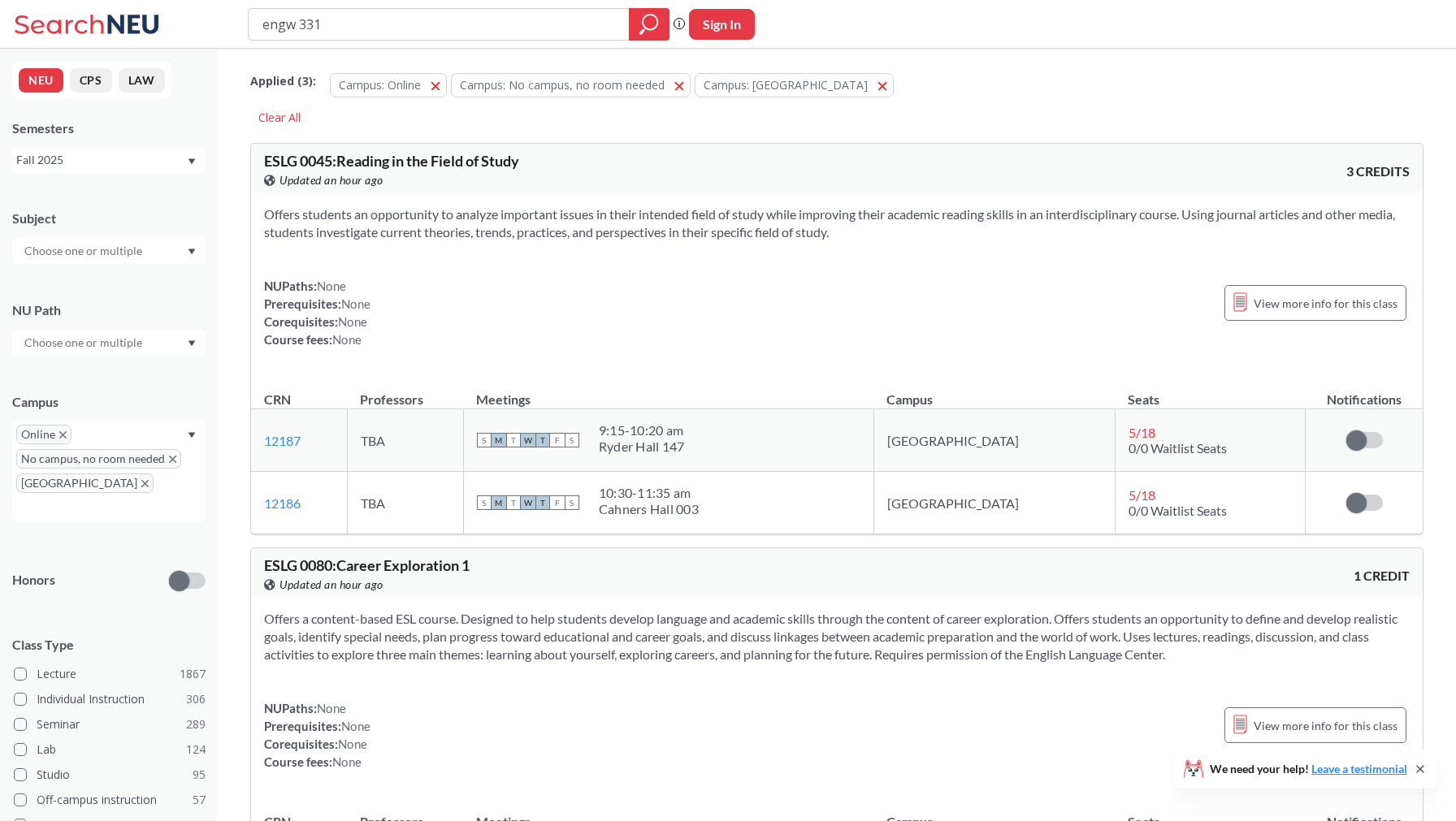
type input "engw 3315"
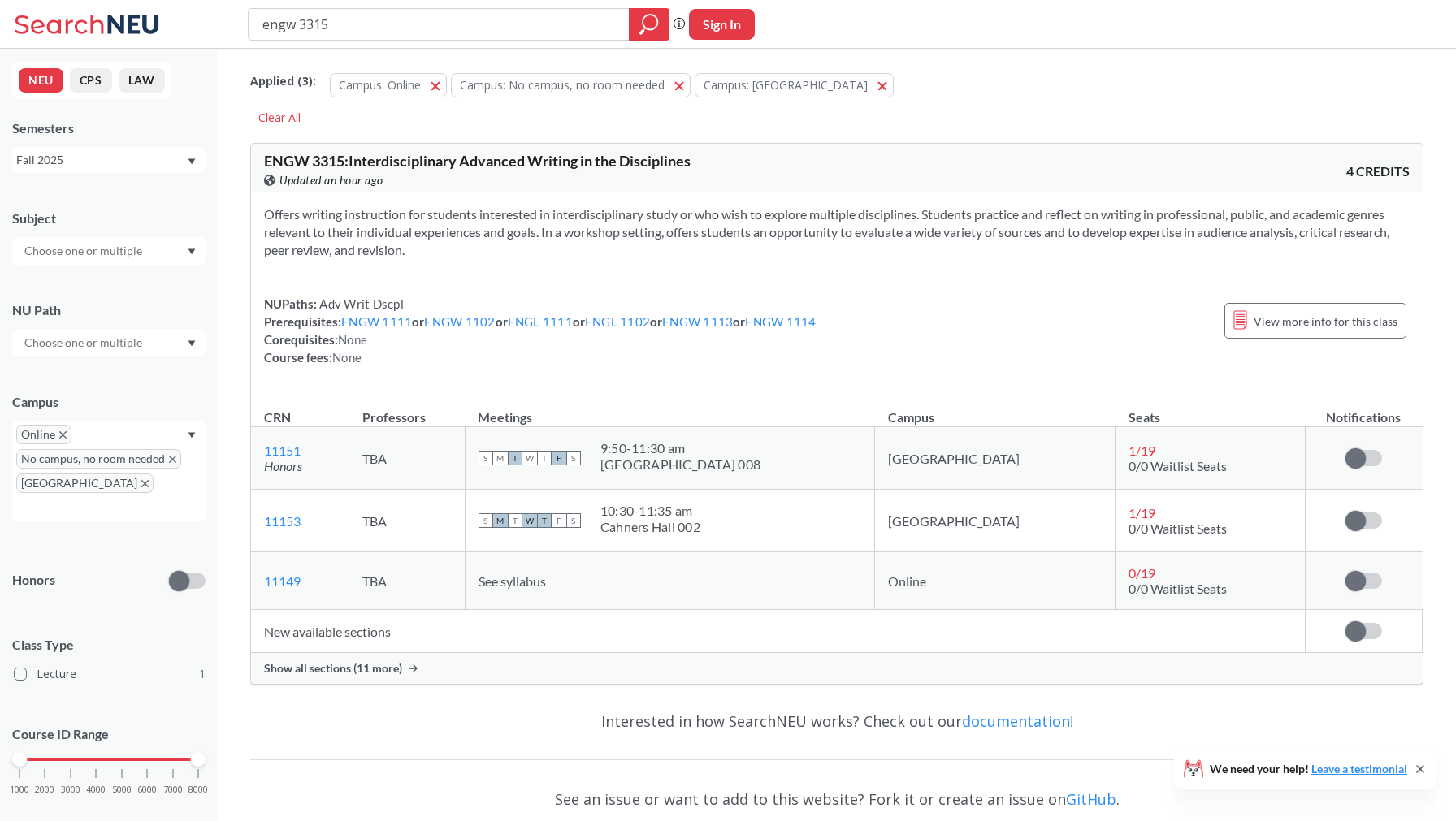
click at [351, 682] on div "Show all sections (11 more)" at bounding box center [837, 668] width 1171 height 31
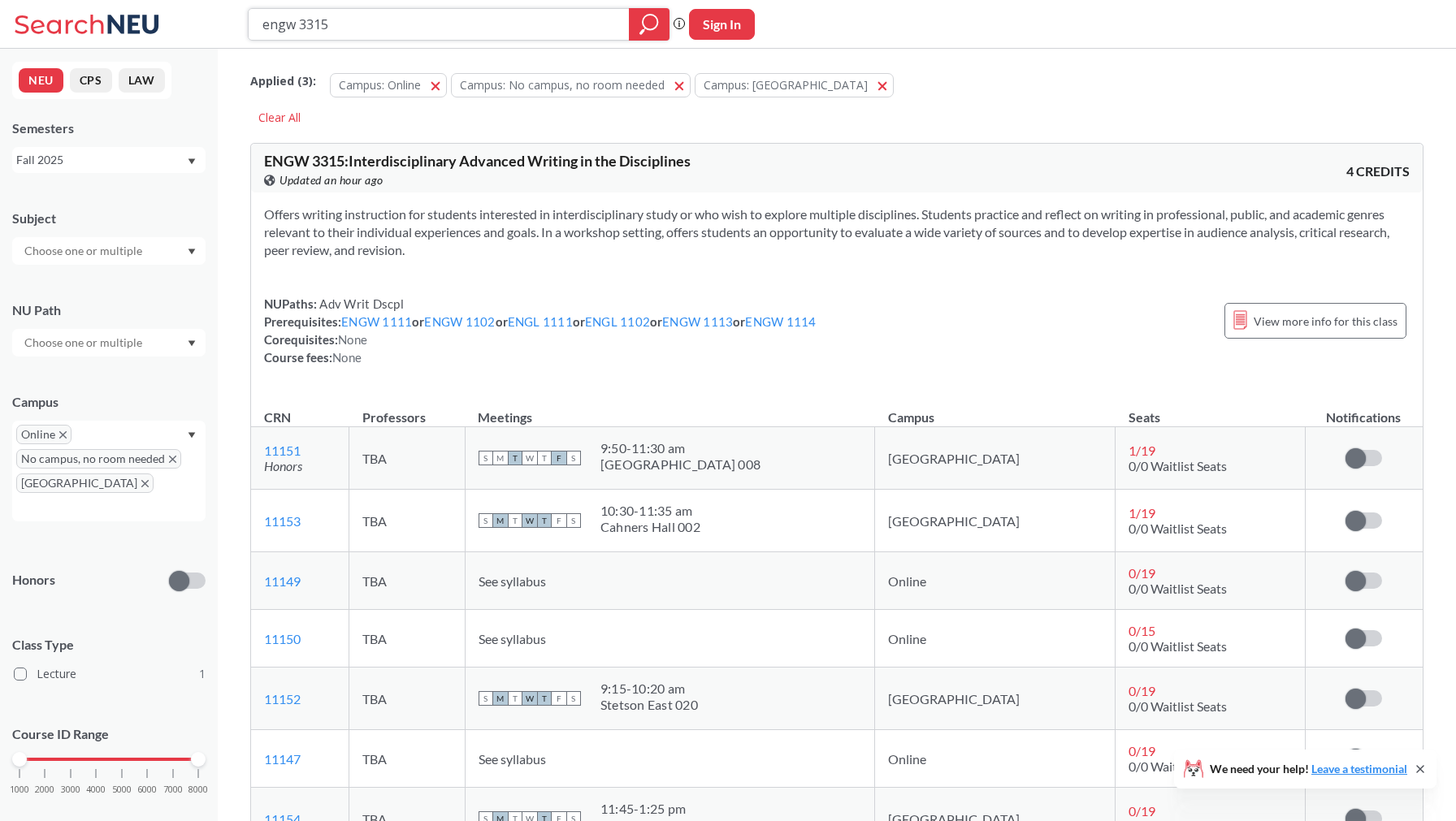
click at [364, 33] on input "engw 3315" at bounding box center [439, 24] width 357 height 28
type input "engw"
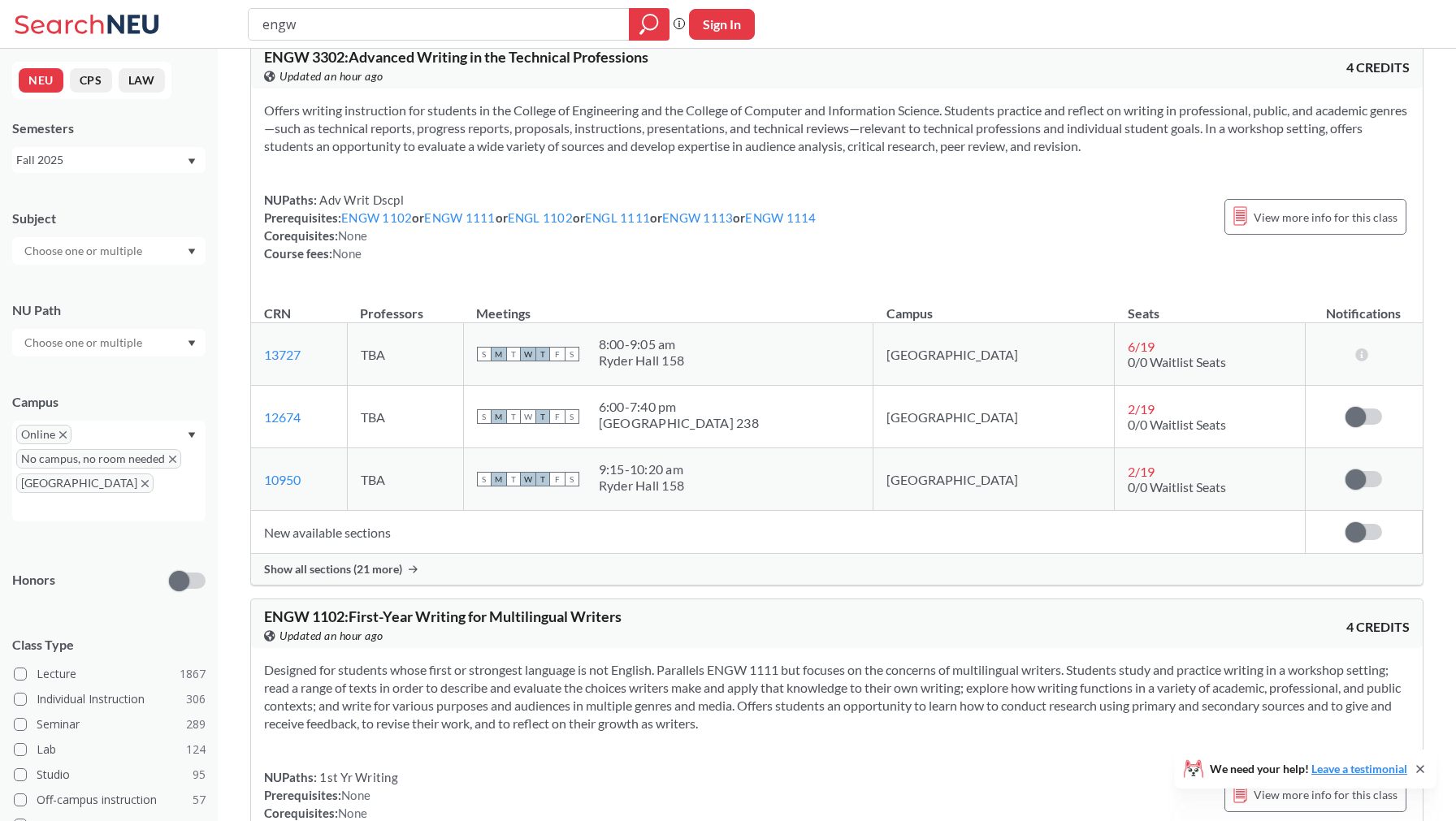
scroll to position [662, 0]
click at [334, 574] on span "Show all sections (21 more)" at bounding box center [333, 570] width 138 height 14
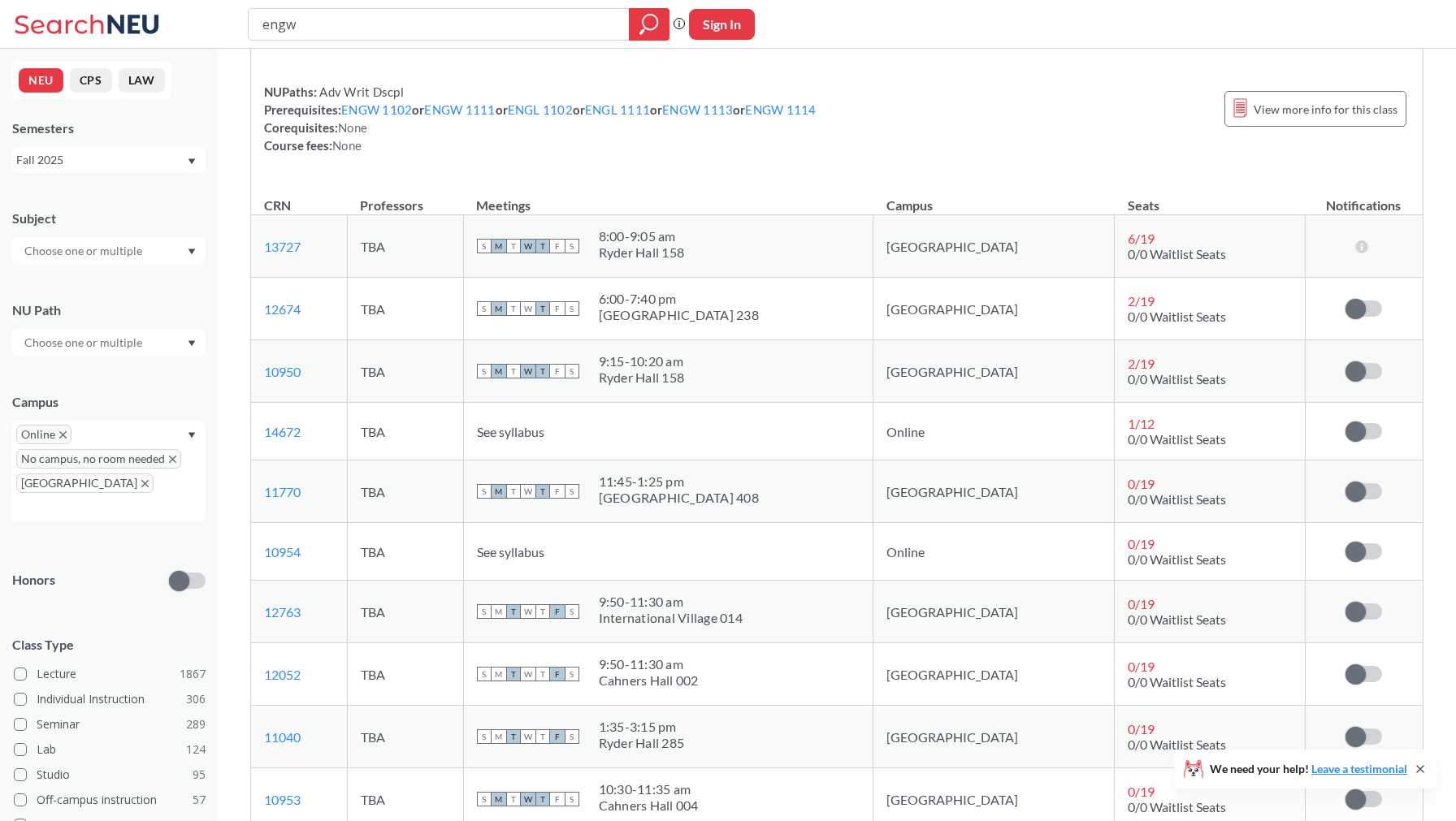
scroll to position [803, 0]
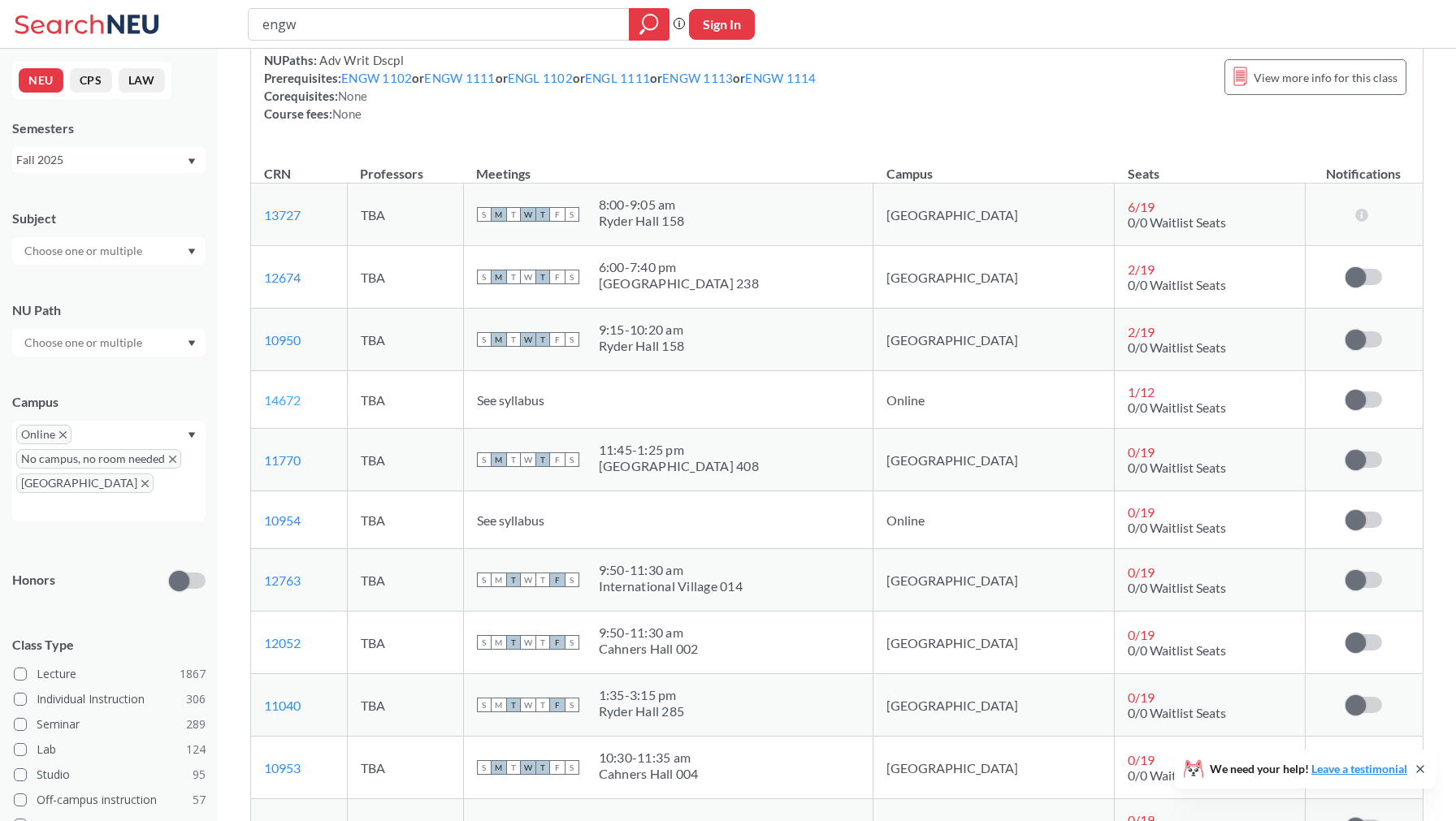
click at [277, 401] on link "14672" at bounding box center [282, 399] width 36 height 15
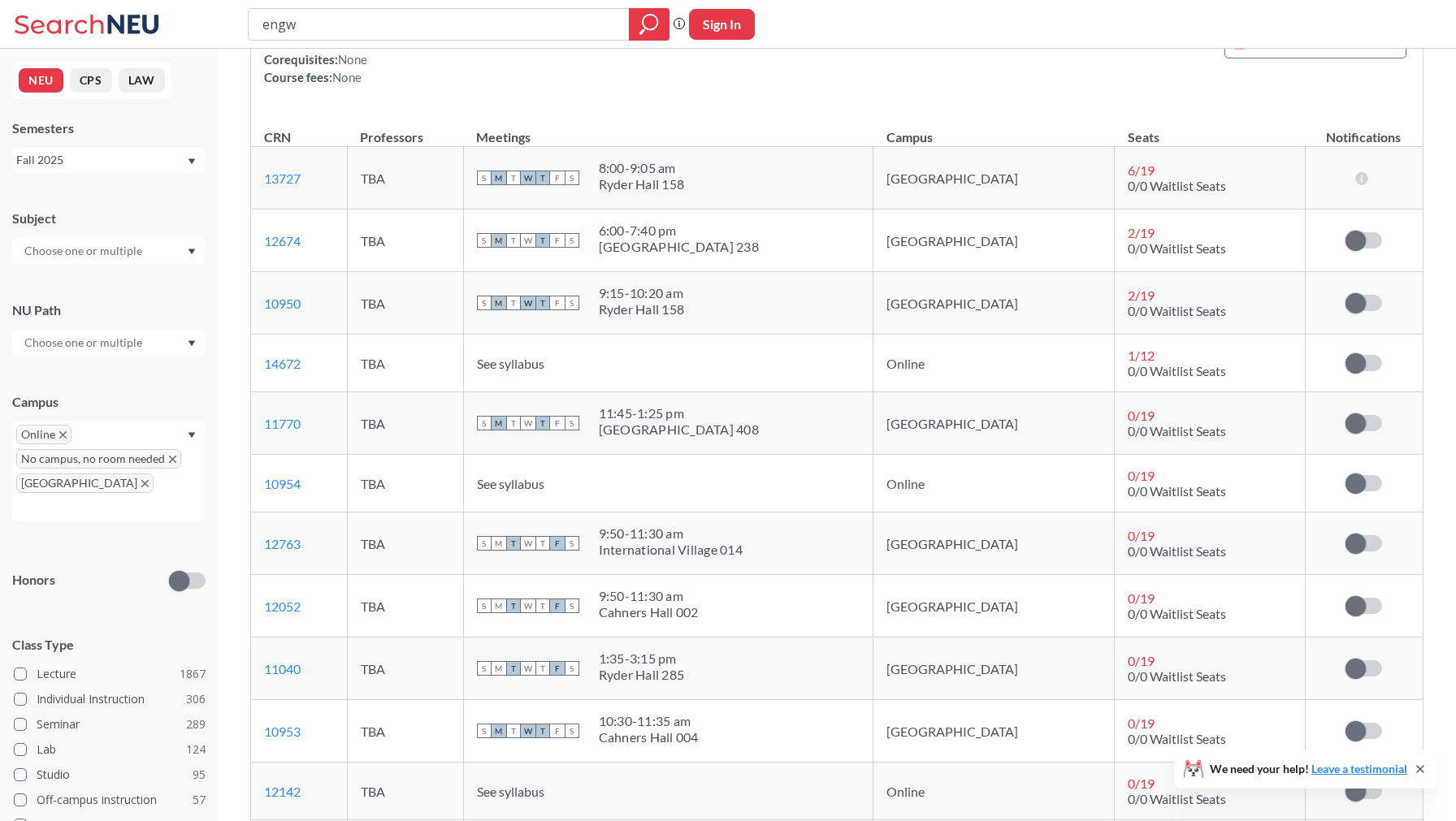
scroll to position [534, 0]
